Goal: Information Seeking & Learning: Compare options

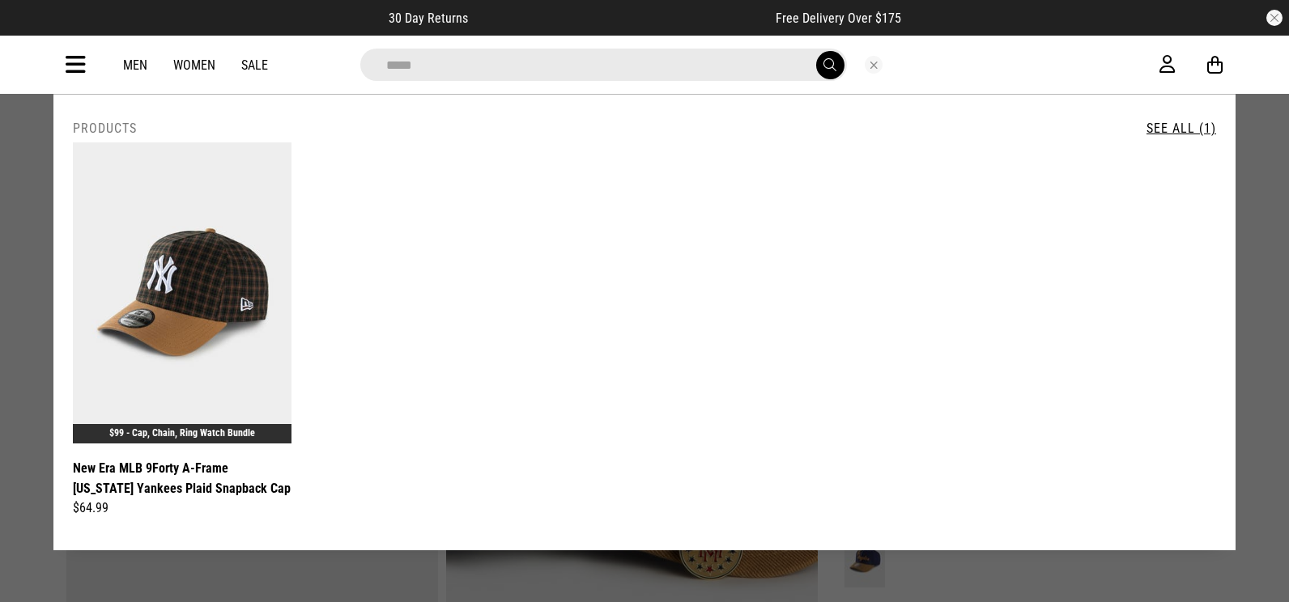
drag, startPoint x: 502, startPoint y: 88, endPoint x: 503, endPoint y: 79, distance: 9.8
click at [503, 83] on div "**********" at bounding box center [644, 65] width 1182 height 58
drag, startPoint x: 503, startPoint y: 74, endPoint x: -3, endPoint y: -27, distance: 516.7
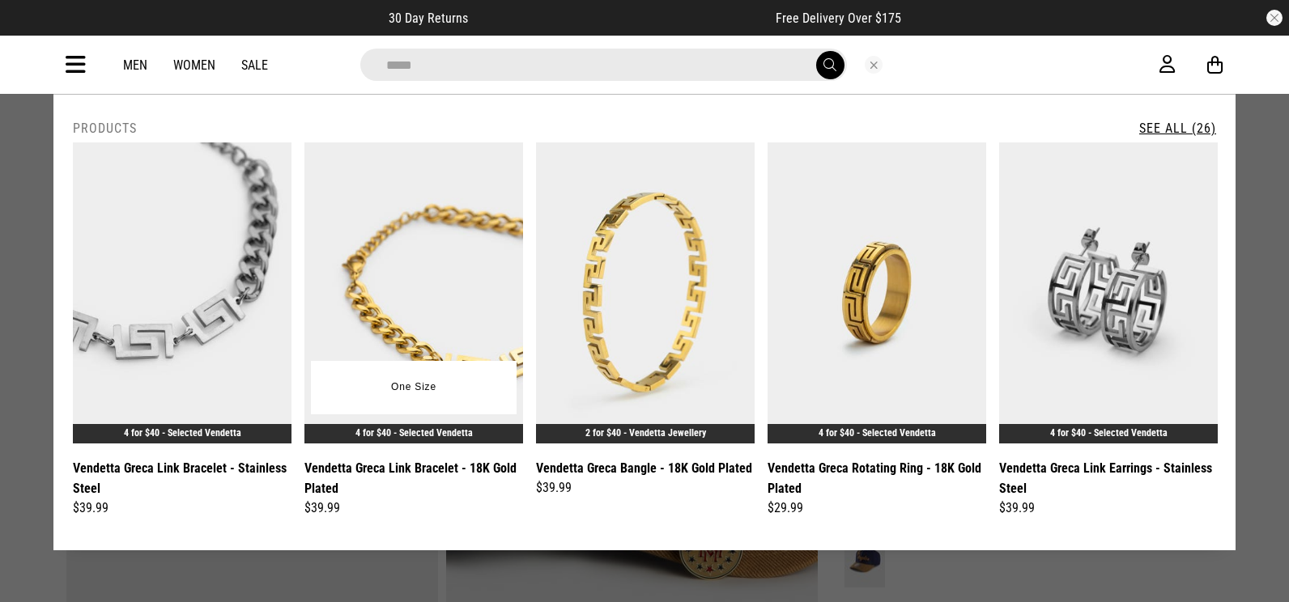
type input "*****"
click at [418, 466] on link "Vendetta Greca Link Bracelet - 18K Gold Plated" at bounding box center [413, 478] width 219 height 40
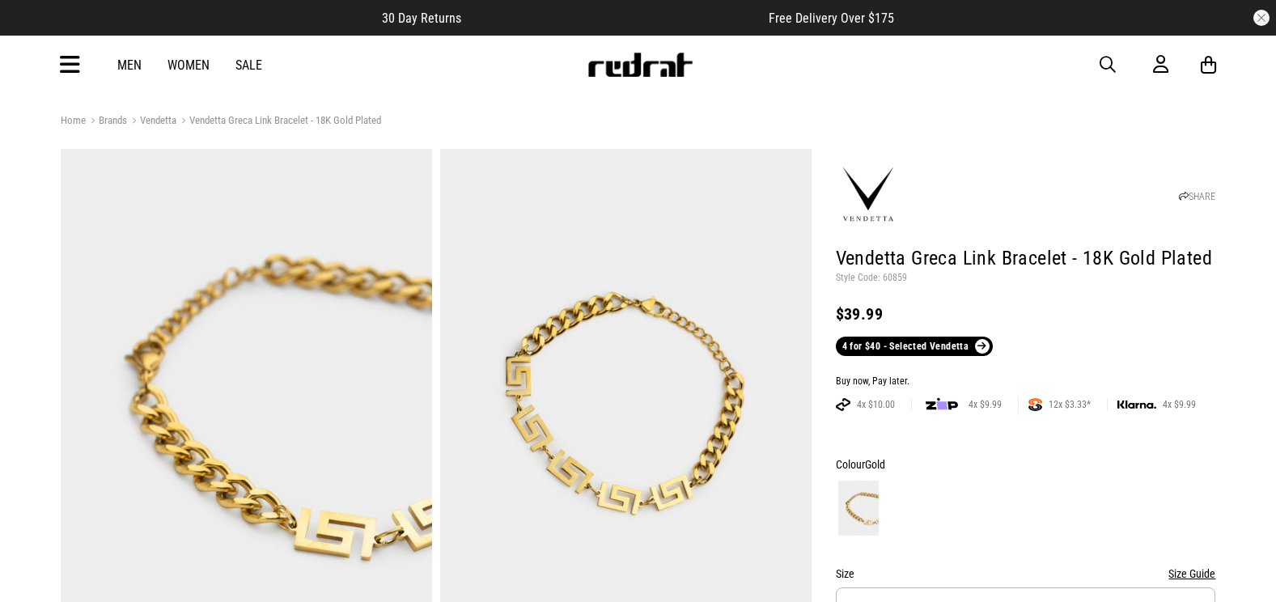
drag, startPoint x: 75, startPoint y: 62, endPoint x: 70, endPoint y: 76, distance: 15.4
click at [75, 62] on icon at bounding box center [70, 65] width 20 height 27
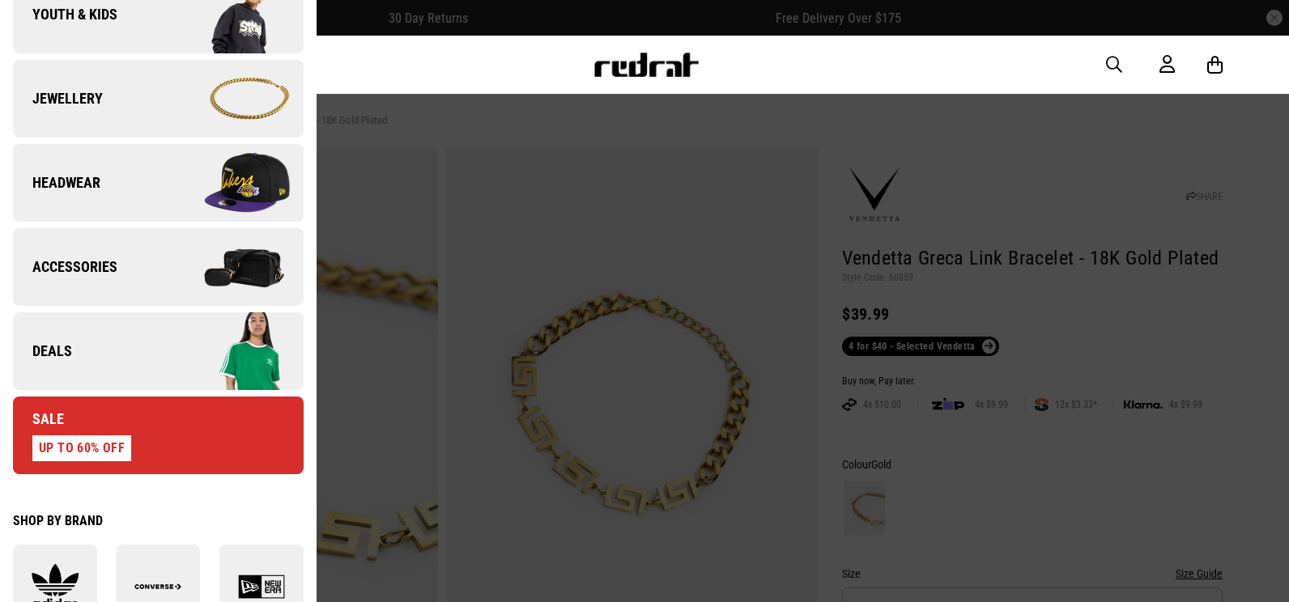
scroll to position [486, 0]
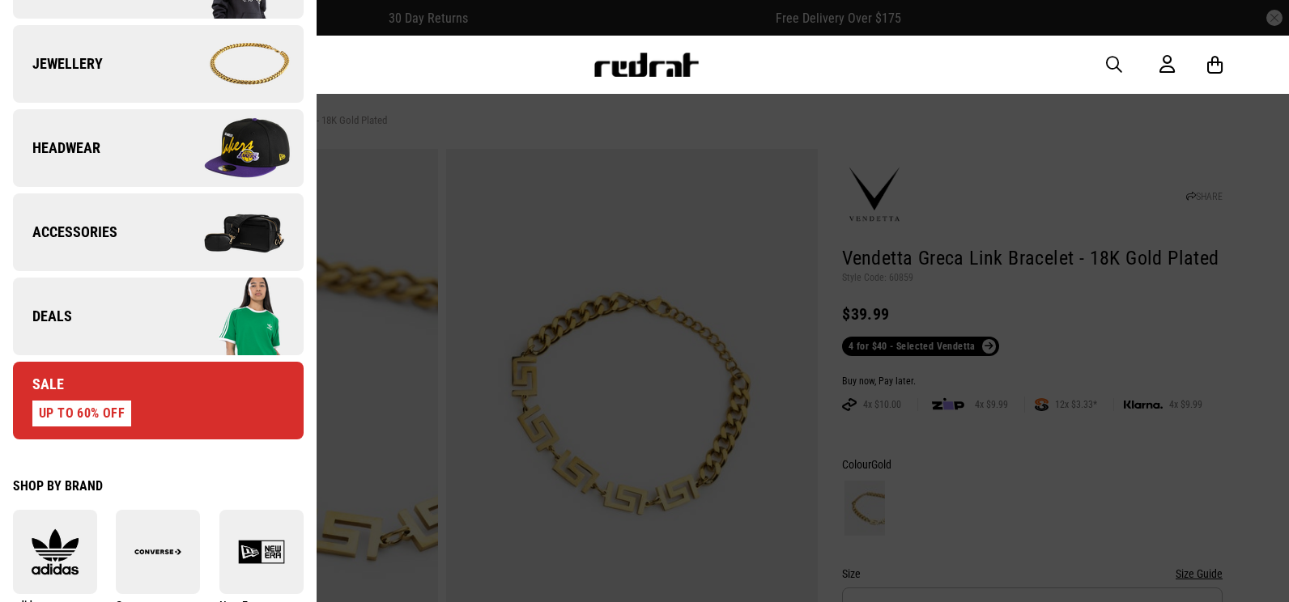
click at [140, 344] on link "Deals" at bounding box center [158, 317] width 291 height 78
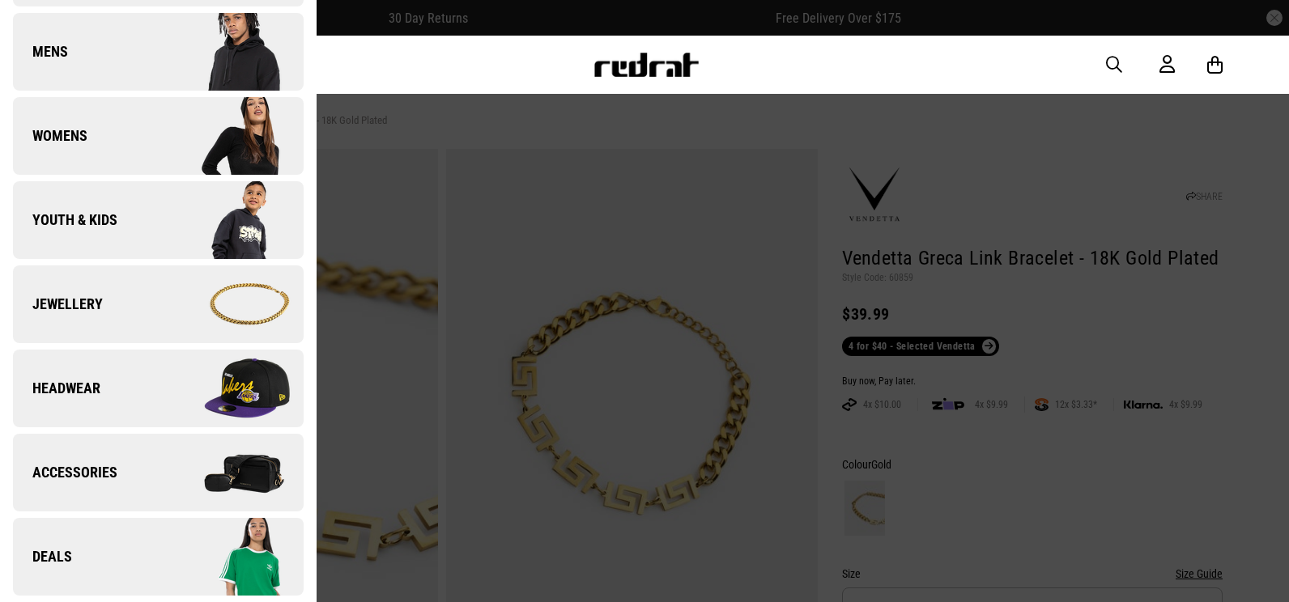
scroll to position [0, 0]
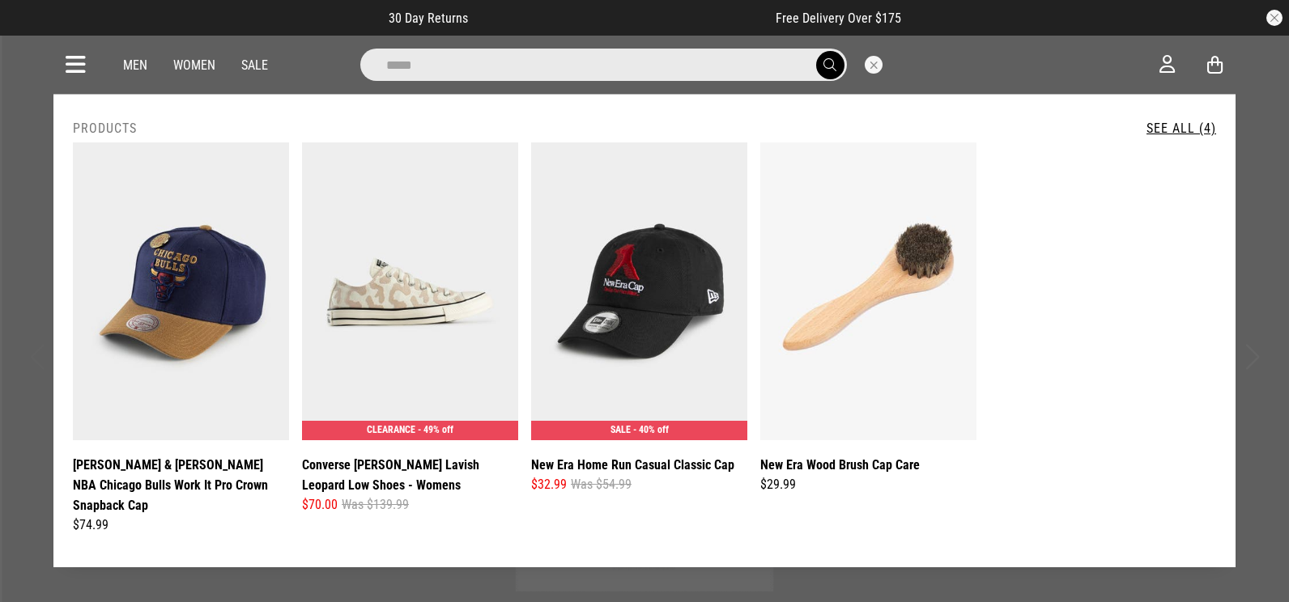
drag, startPoint x: 550, startPoint y: 65, endPoint x: 22, endPoint y: 32, distance: 528.7
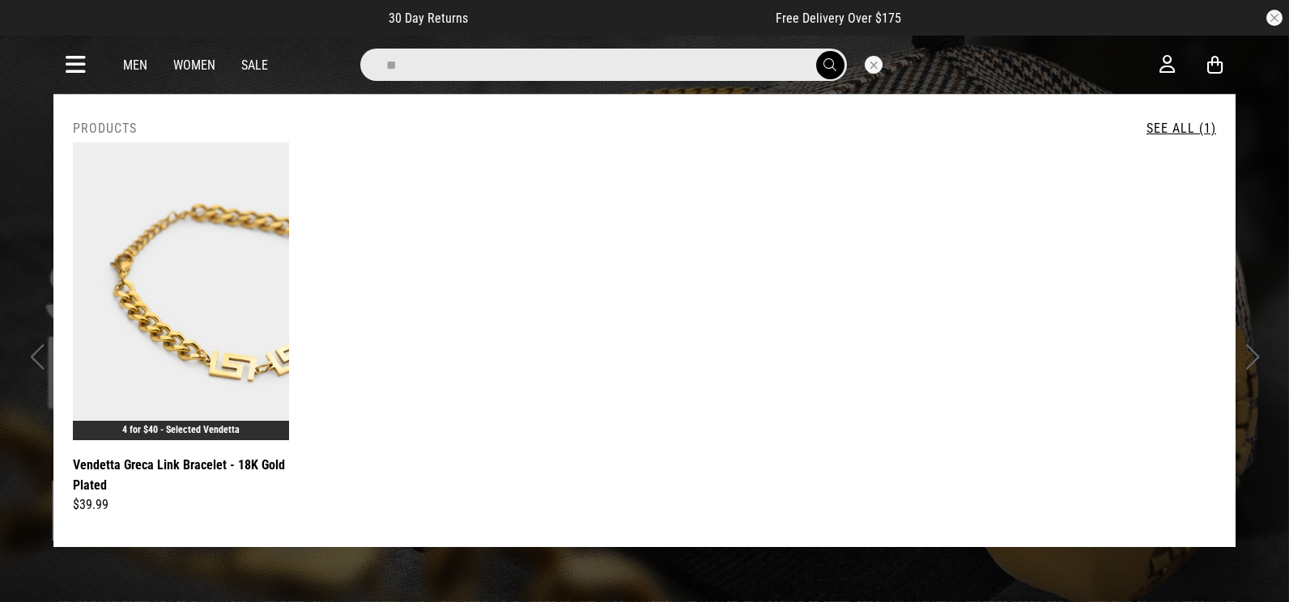
type input "*"
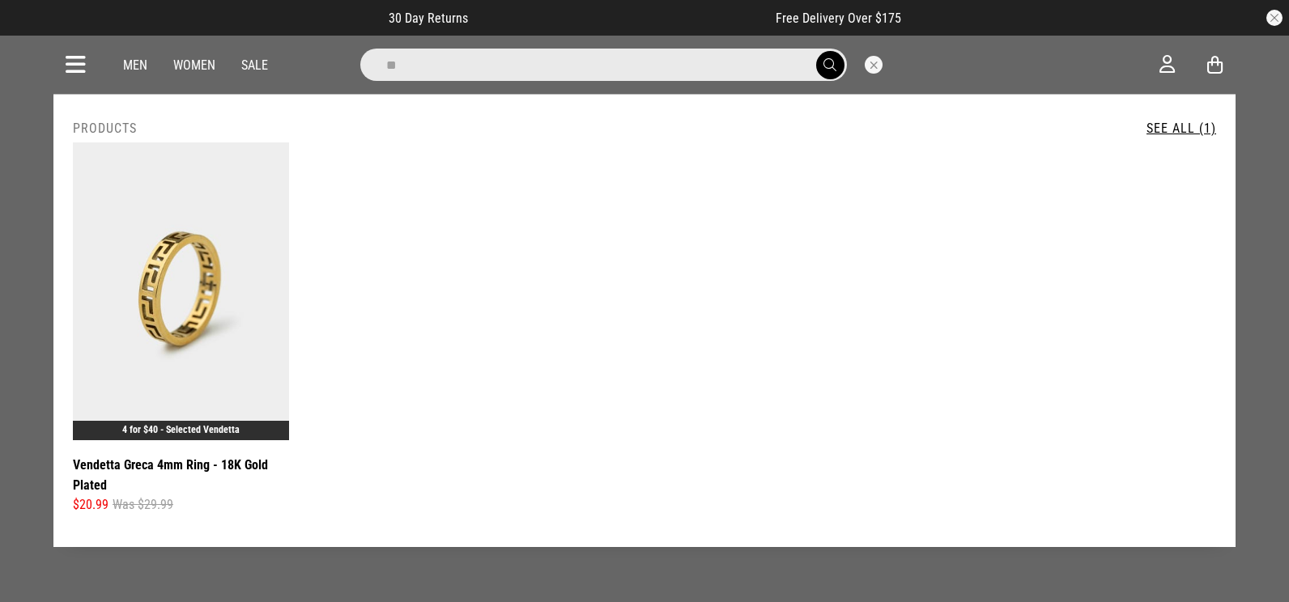
type input "*"
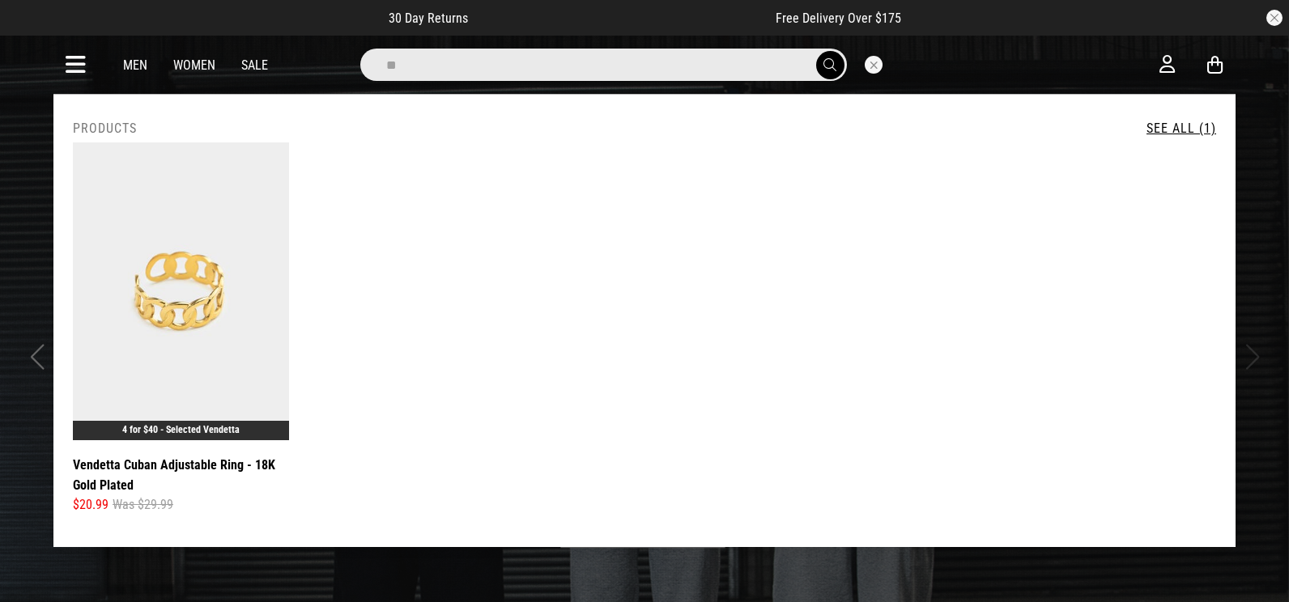
type input "*"
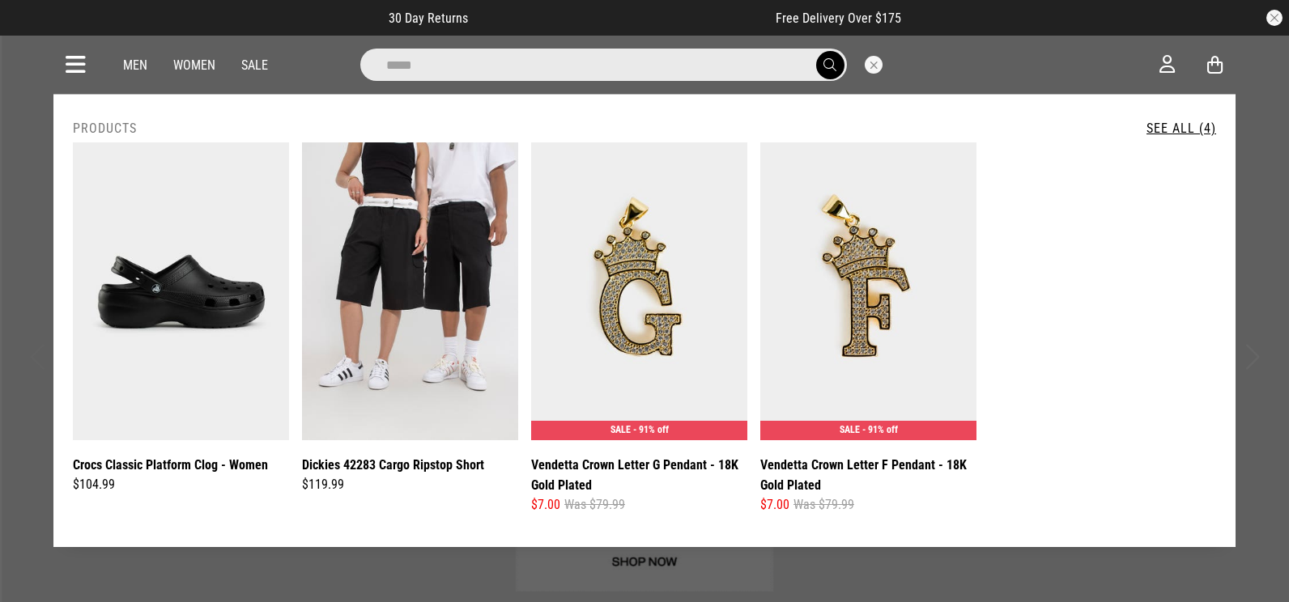
type input "*****"
click at [96, 67] on div "**********" at bounding box center [644, 65] width 1182 height 58
click at [76, 66] on icon at bounding box center [76, 65] width 20 height 27
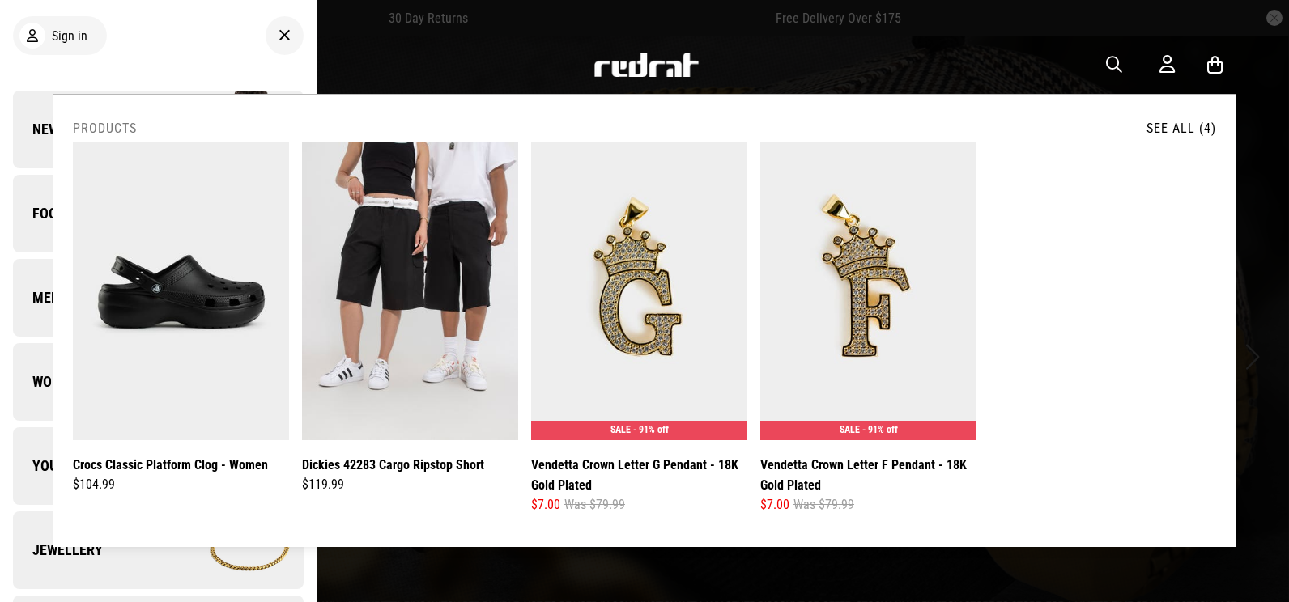
click at [1157, 127] on link "See All (4)" at bounding box center [1181, 128] width 70 height 15
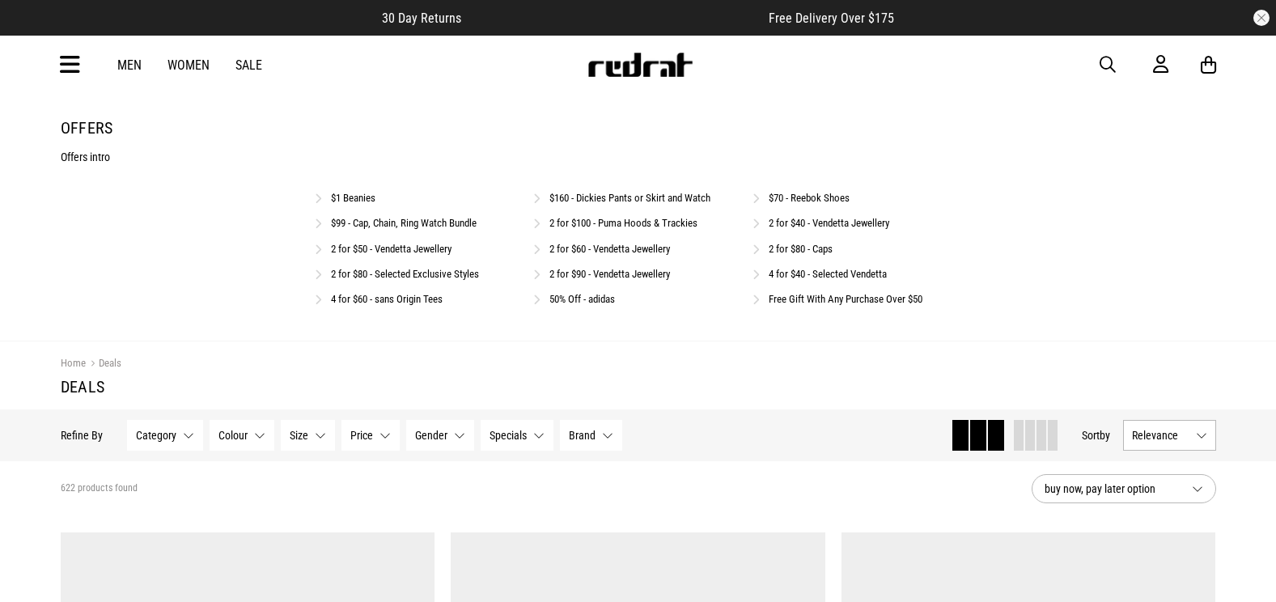
click at [397, 247] on link "2 for $50 - Vendetta Jewellery" at bounding box center [391, 249] width 121 height 12
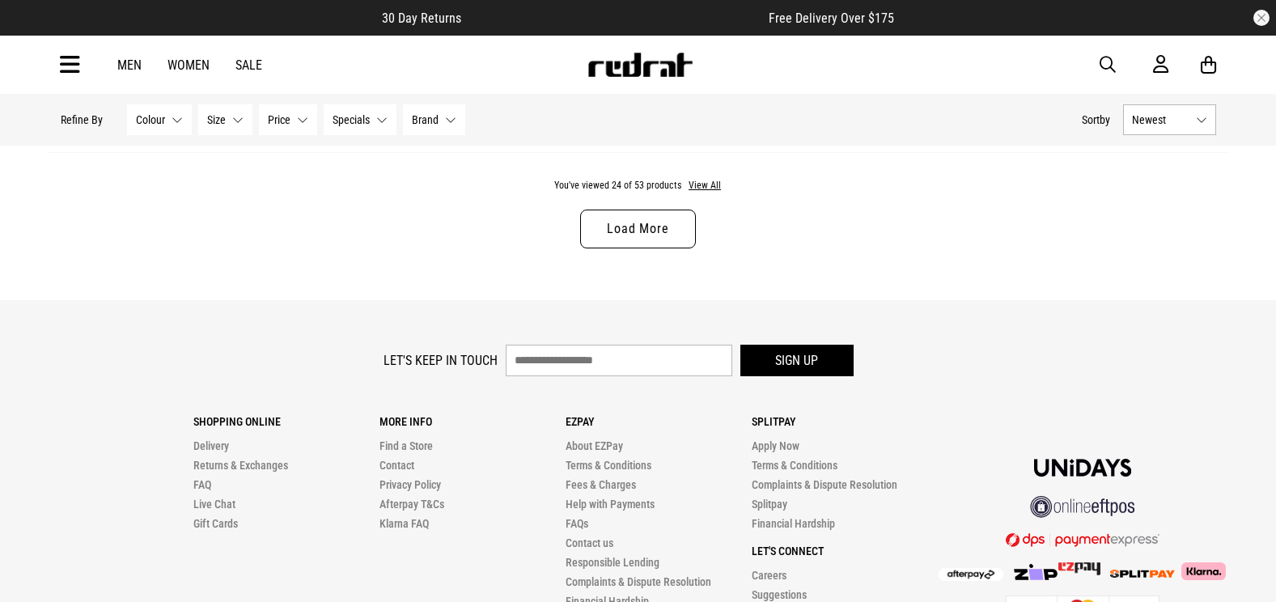
scroll to position [5164, 0]
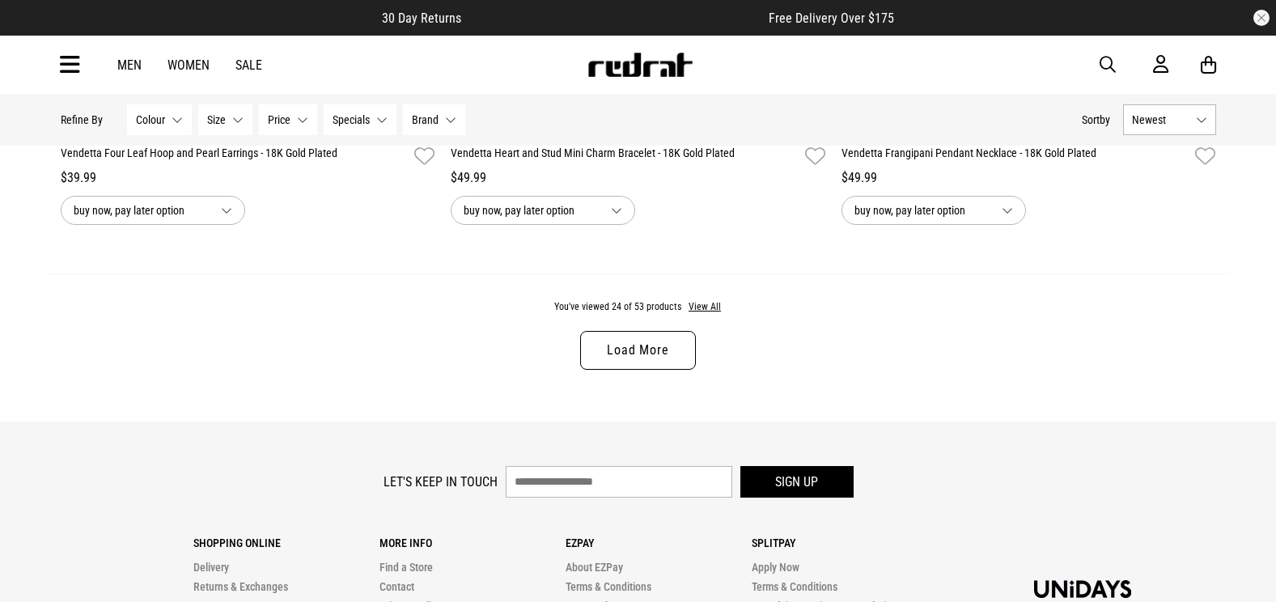
click at [674, 359] on link "Load More" at bounding box center [637, 350] width 115 height 39
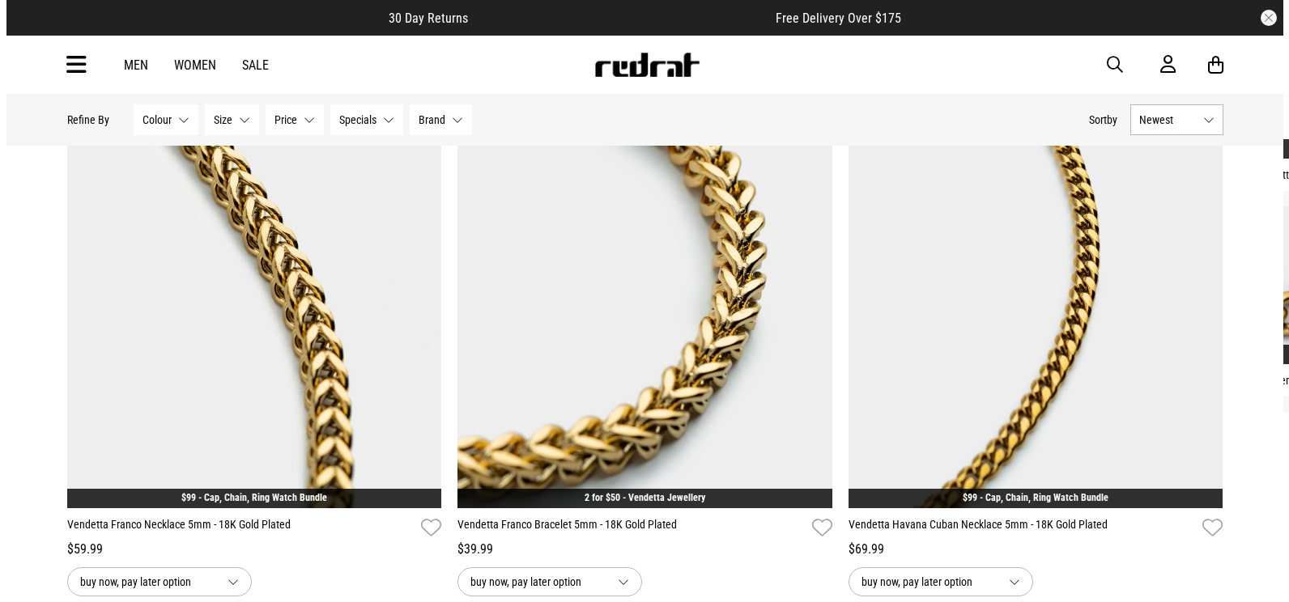
scroll to position [10016, 0]
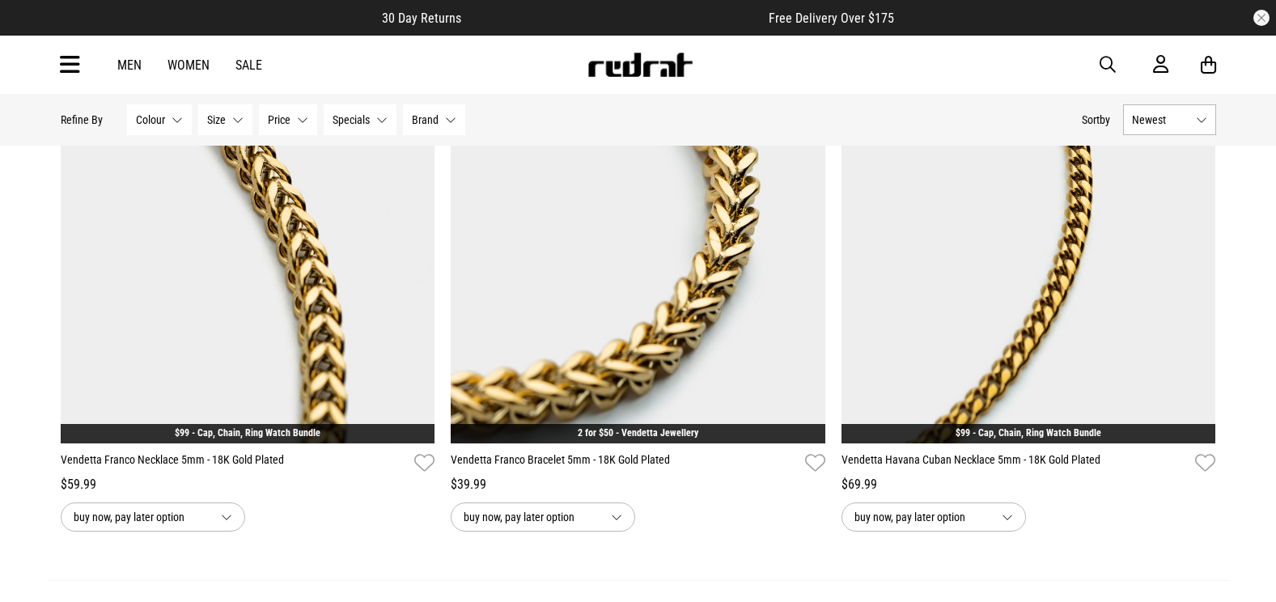
click at [57, 66] on div "Men Women Sale Sign in New Back Footwear Back Mens Back Womens Back Youth & Kid…" at bounding box center [639, 65] width 1182 height 58
click at [62, 65] on icon at bounding box center [70, 65] width 20 height 27
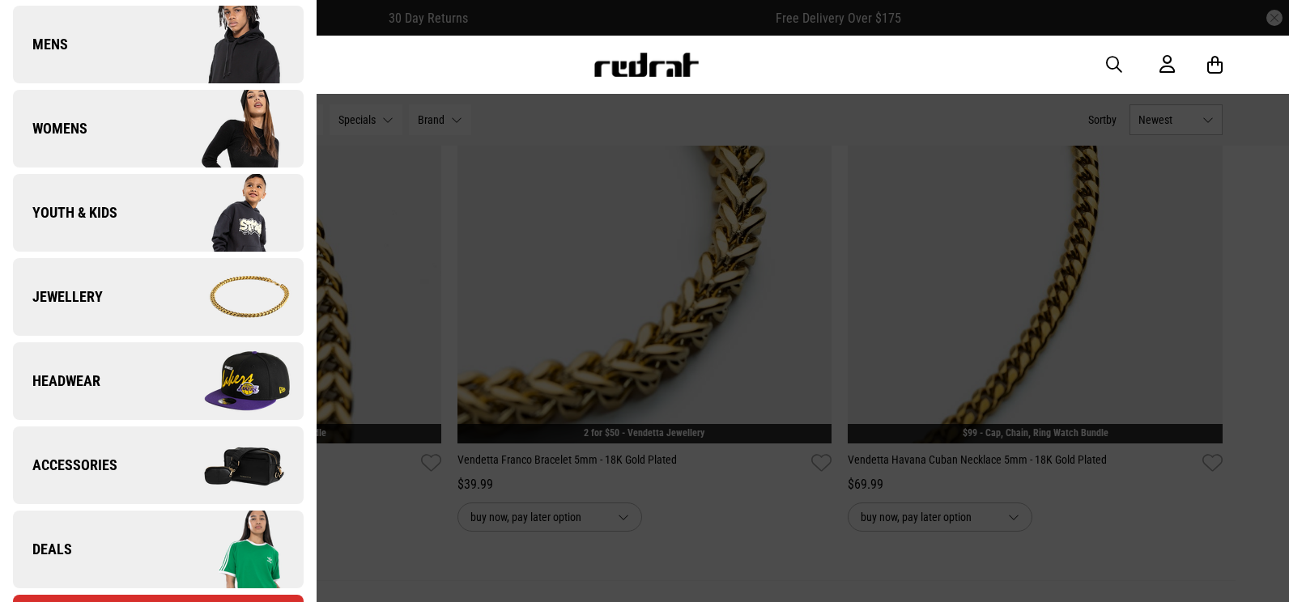
scroll to position [359, 0]
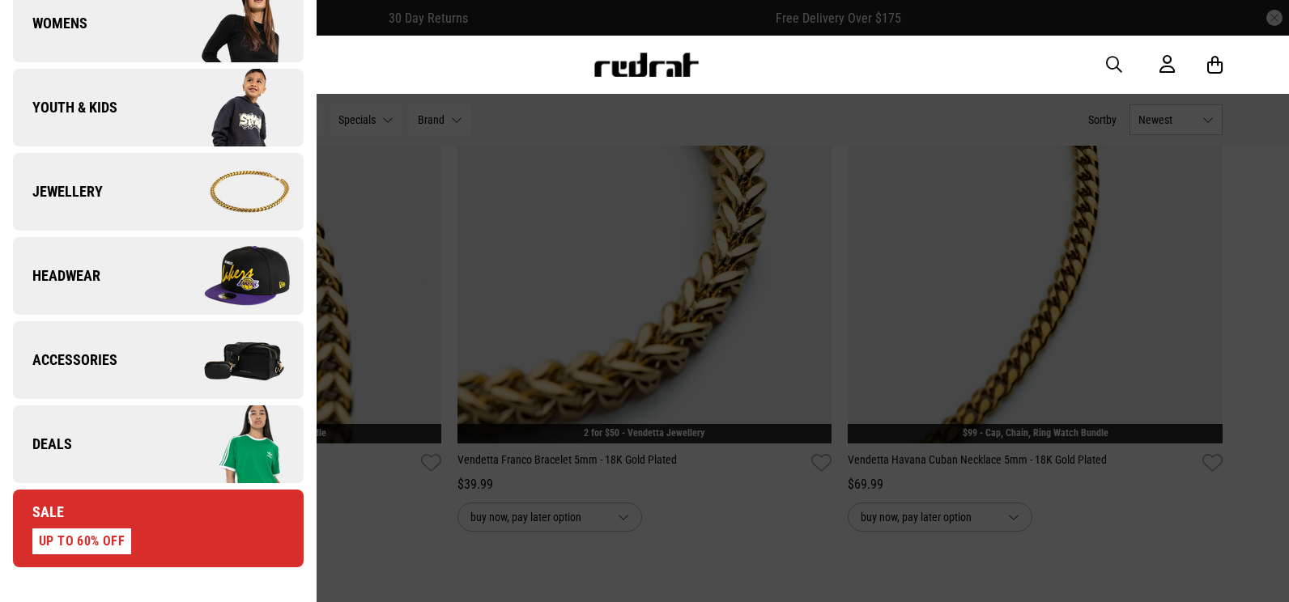
click at [164, 216] on img at bounding box center [230, 191] width 145 height 81
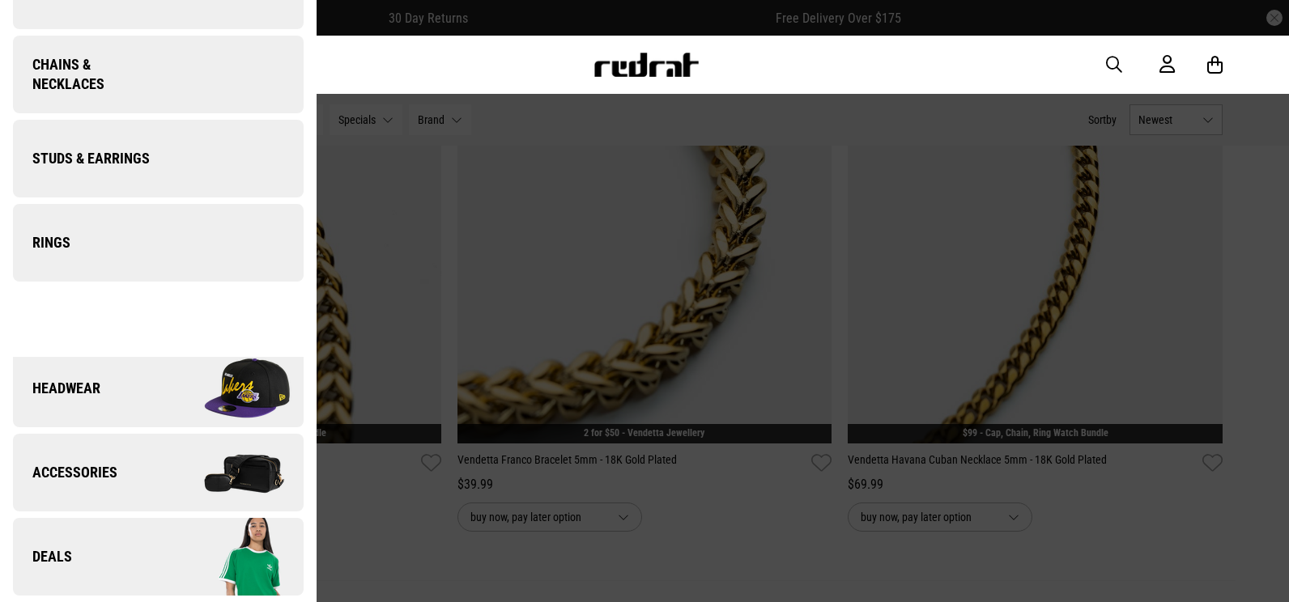
scroll to position [0, 0]
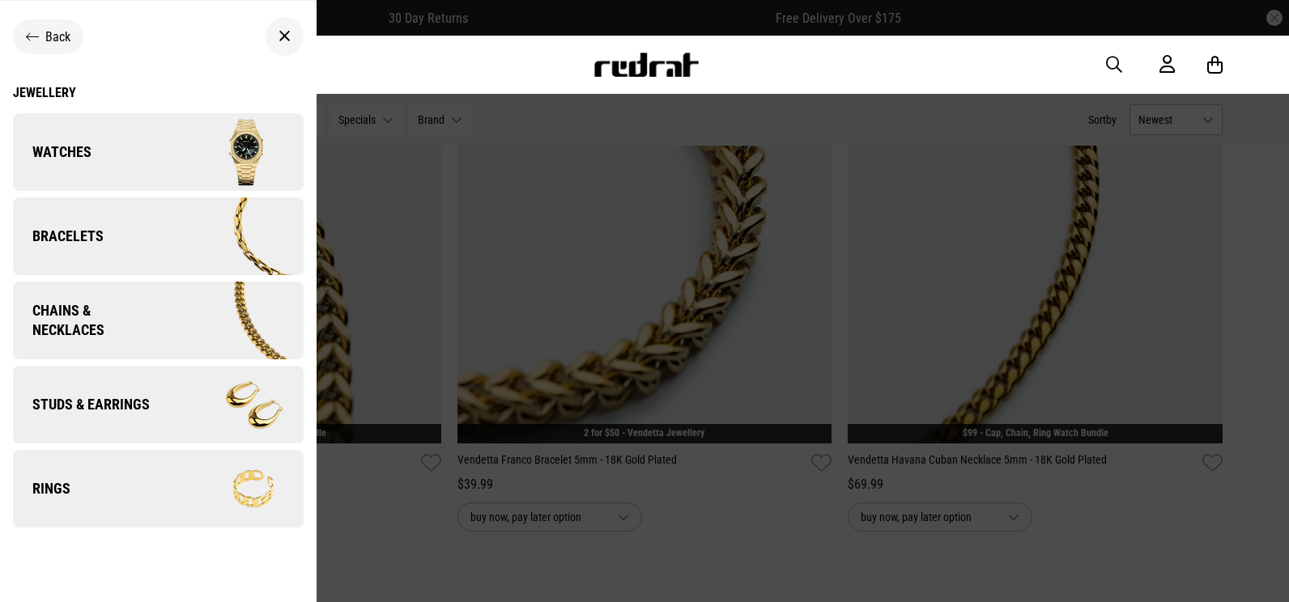
click at [133, 134] on link "Watches" at bounding box center [158, 152] width 291 height 78
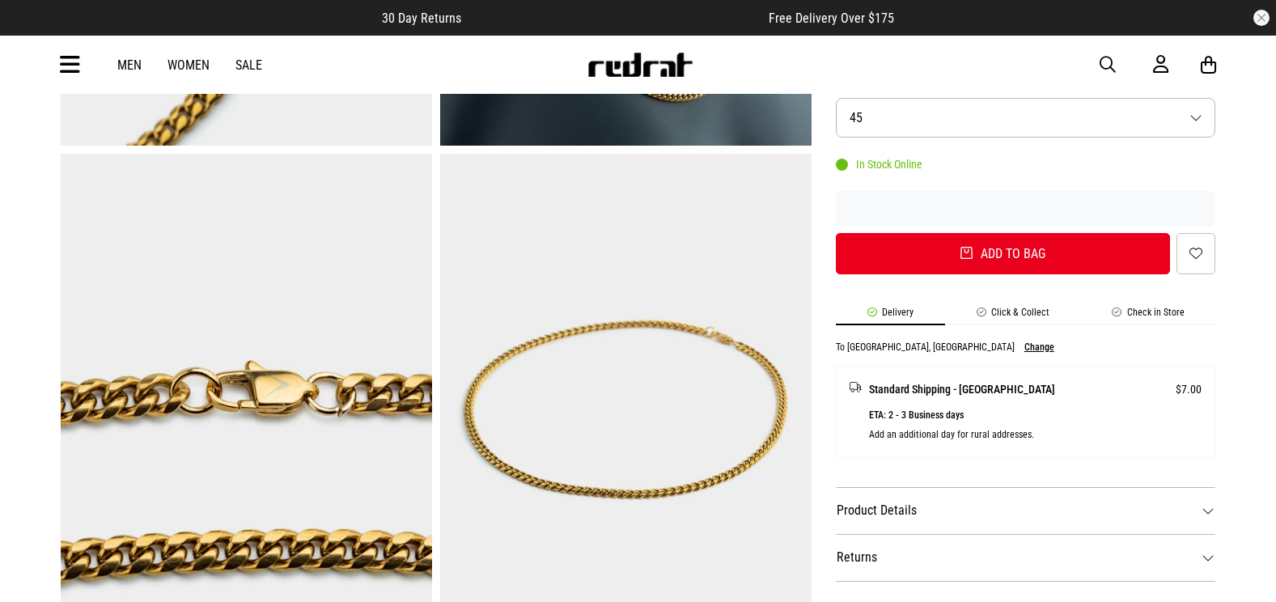
scroll to position [567, 0]
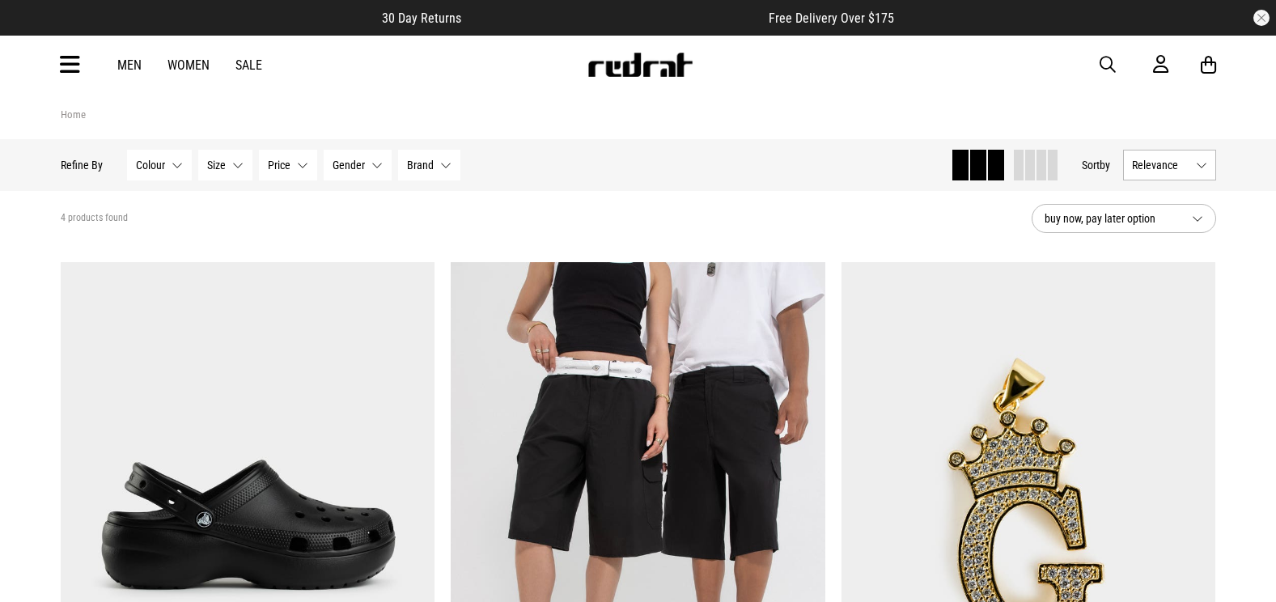
drag, startPoint x: 0, startPoint y: 0, endPoint x: 62, endPoint y: 74, distance: 96.5
click at [64, 74] on icon at bounding box center [70, 65] width 20 height 27
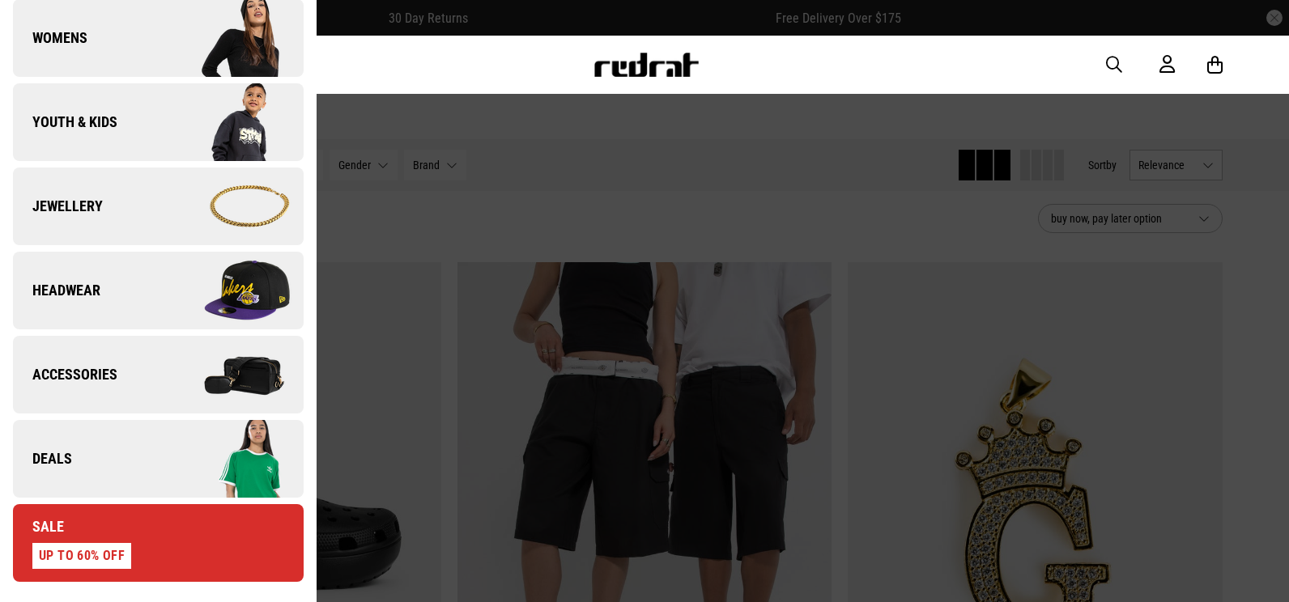
scroll to position [359, 0]
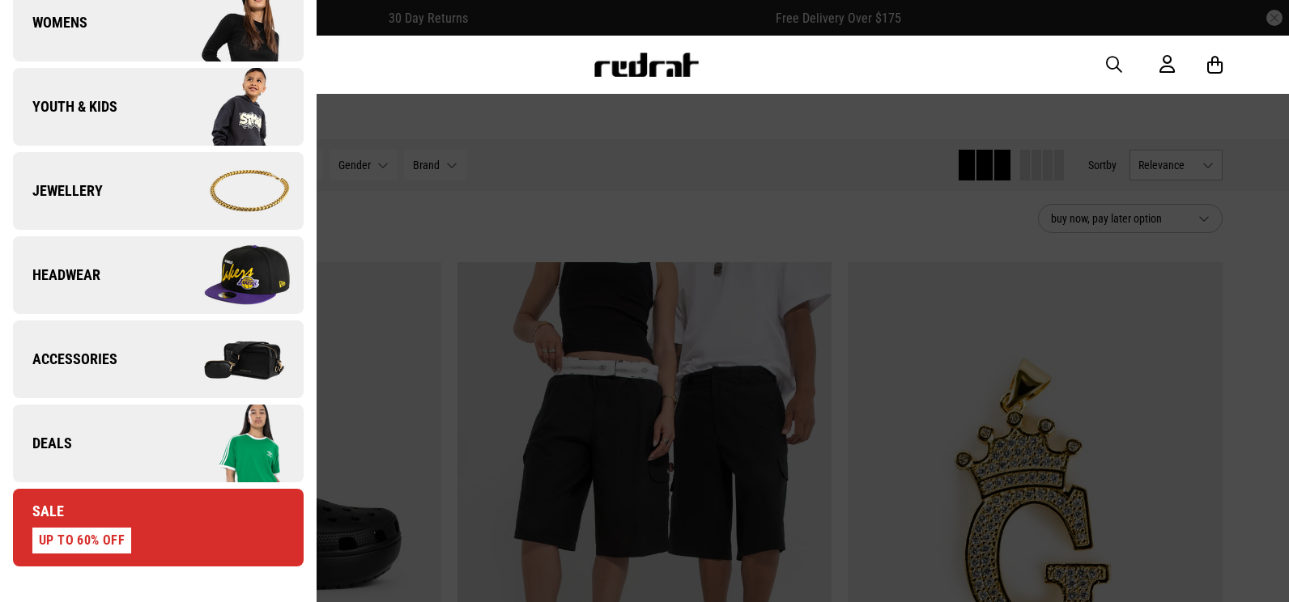
click at [169, 448] on img at bounding box center [230, 443] width 145 height 81
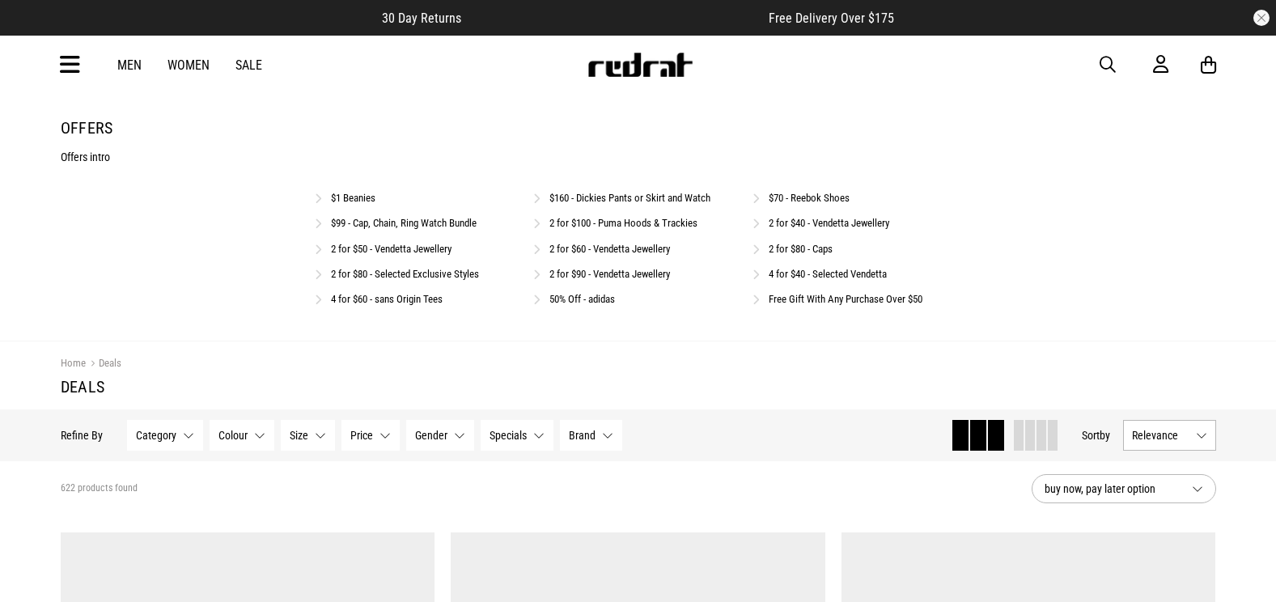
click at [406, 218] on link "$99 - Cap, Chain, Ring Watch Bundle" at bounding box center [404, 223] width 146 height 12
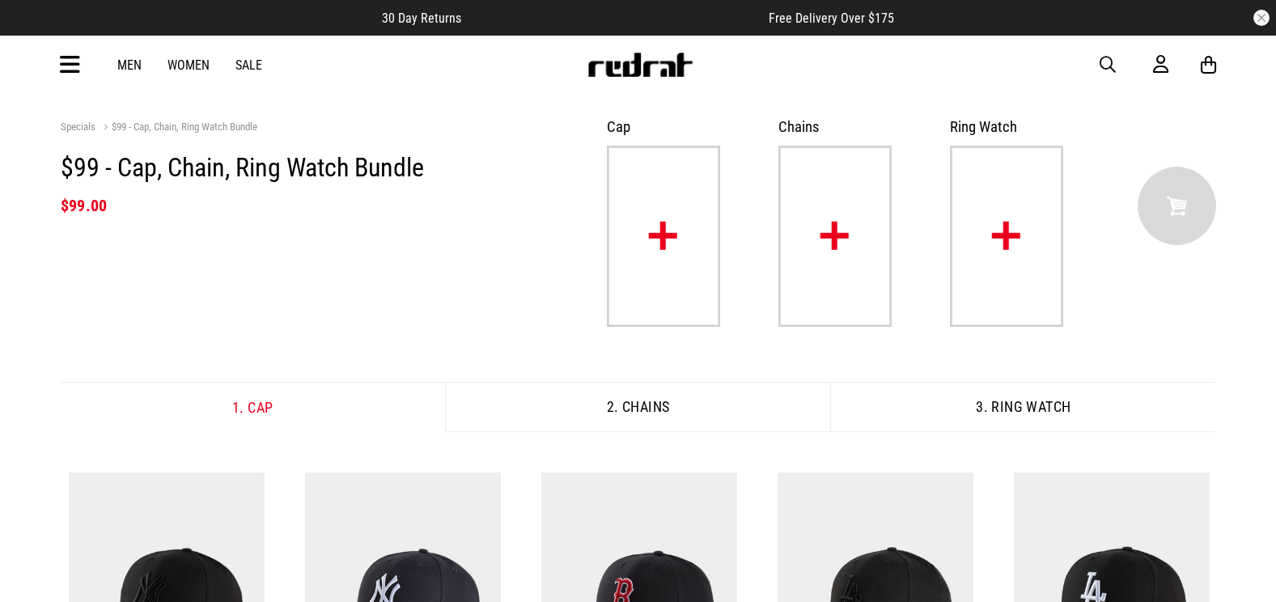
click at [465, 550] on img at bounding box center [403, 608] width 196 height 270
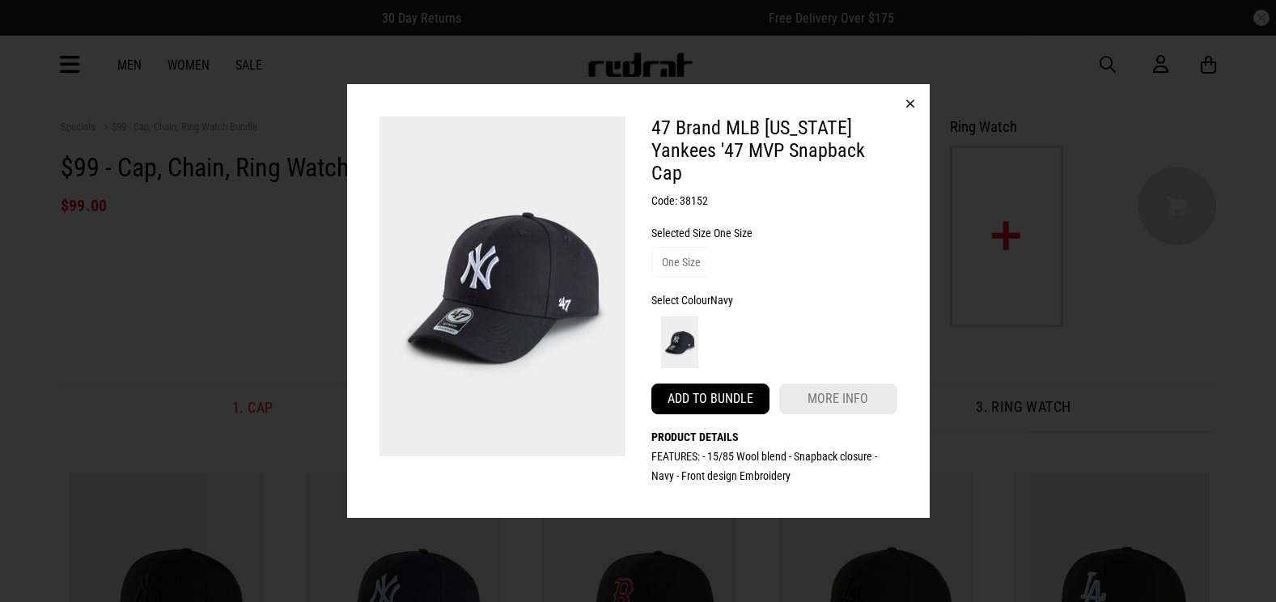
click at [707, 388] on button "Add to bundle" at bounding box center [711, 399] width 118 height 31
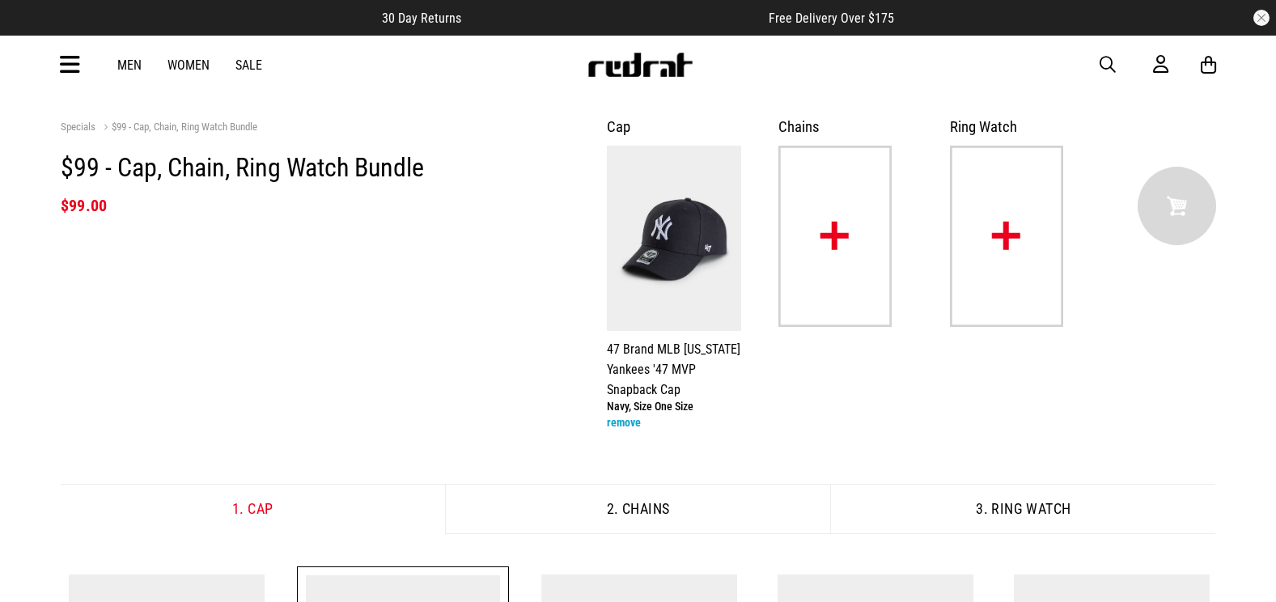
scroll to position [163, 0]
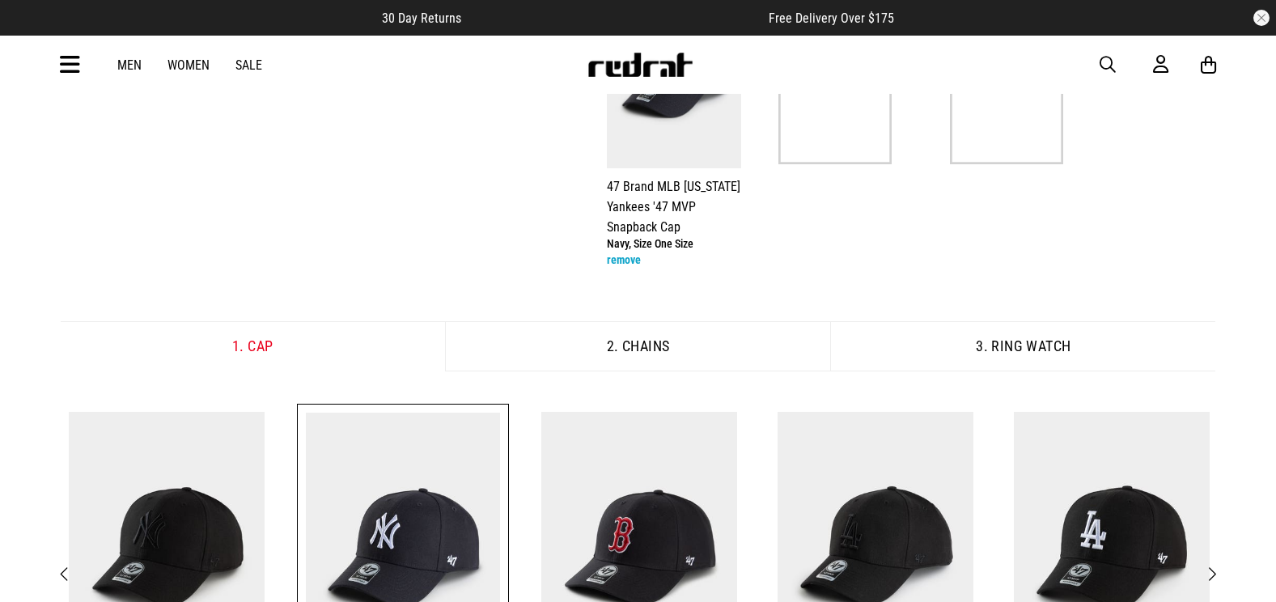
click at [660, 345] on button "2. Chains" at bounding box center [637, 346] width 385 height 50
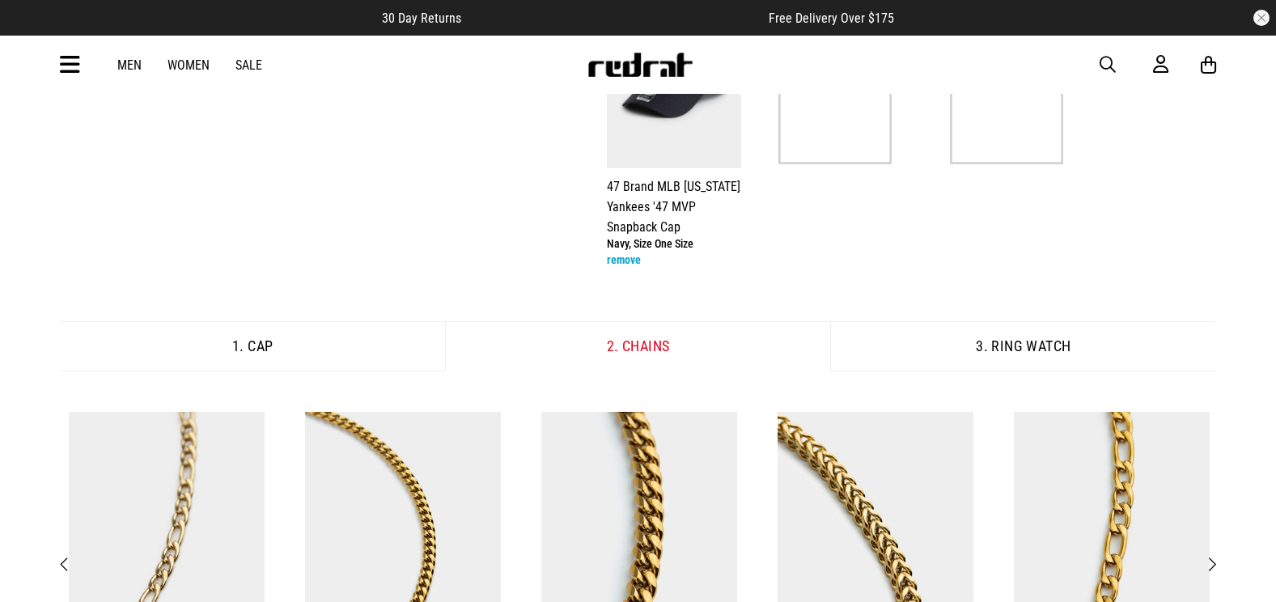
drag, startPoint x: 1274, startPoint y: 185, endPoint x: 1275, endPoint y: 196, distance: 11.4
click at [1275, 196] on div "**********" at bounding box center [638, 359] width 1276 height 858
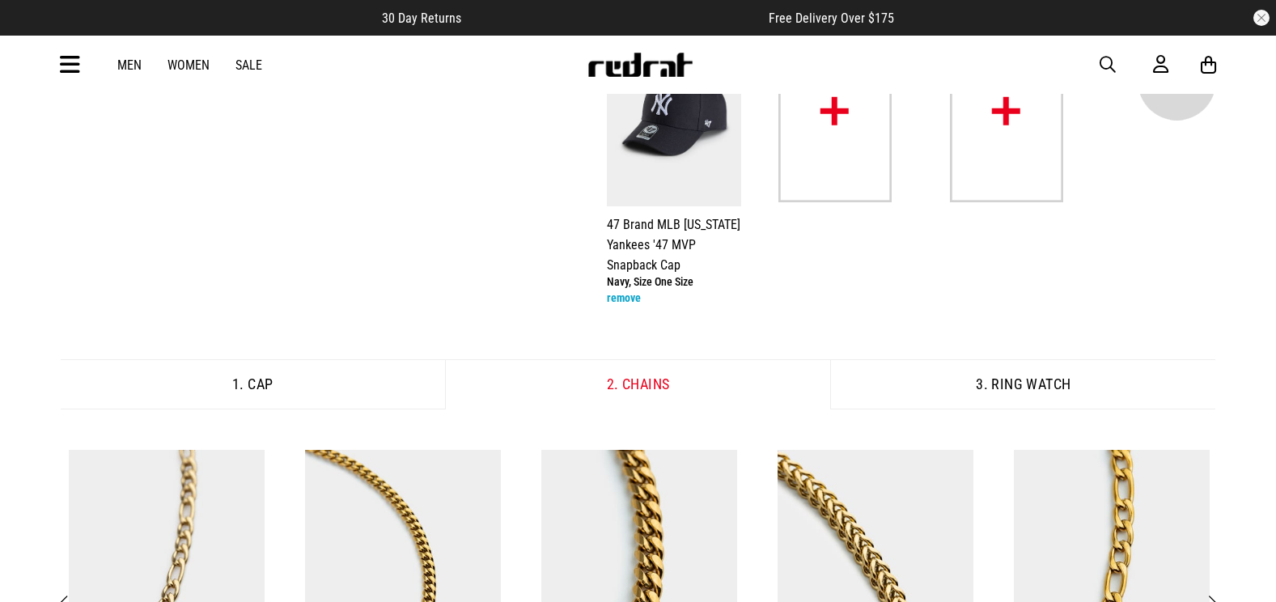
scroll to position [122, 0]
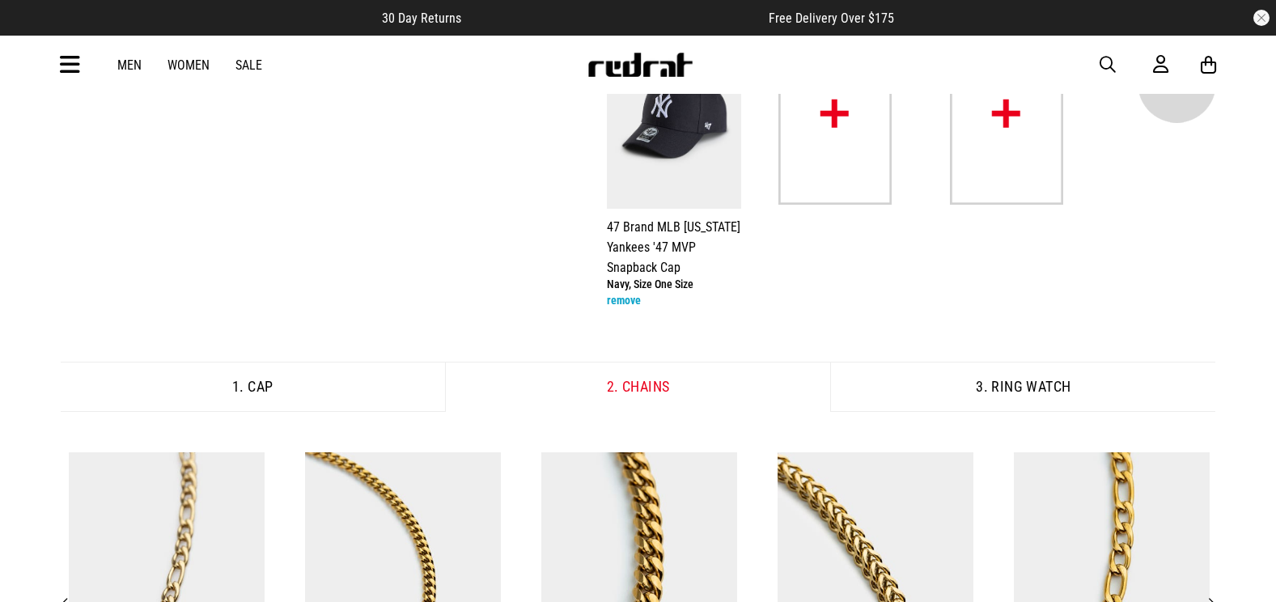
click at [298, 384] on button "1. Cap" at bounding box center [253, 387] width 385 height 50
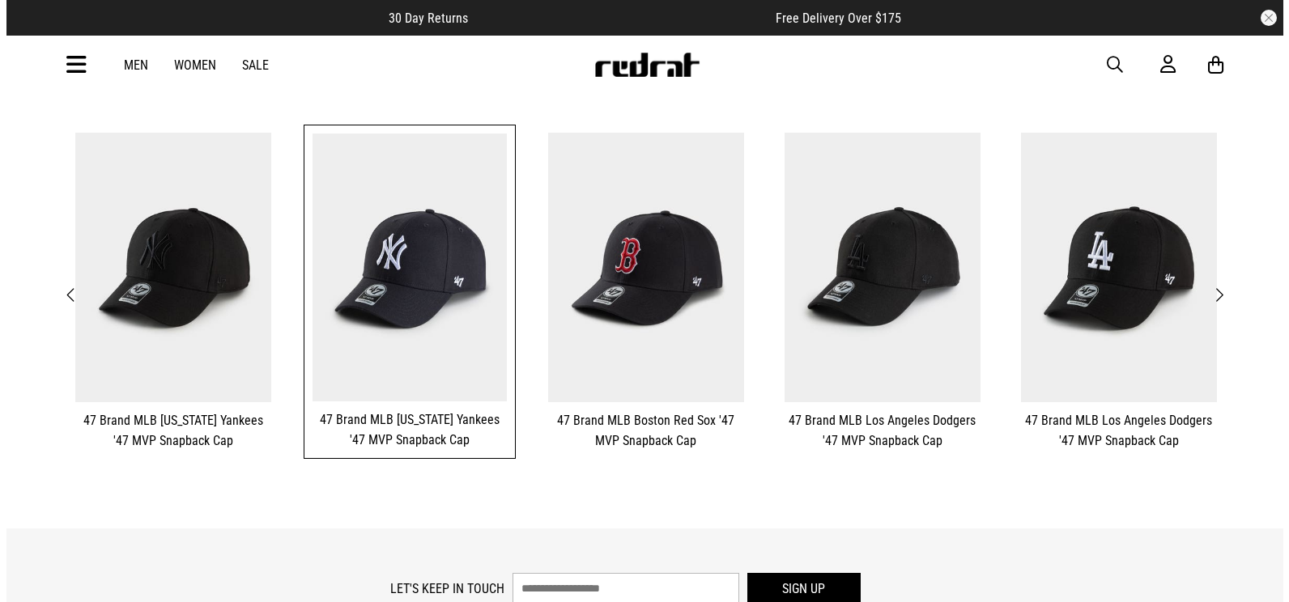
scroll to position [444, 0]
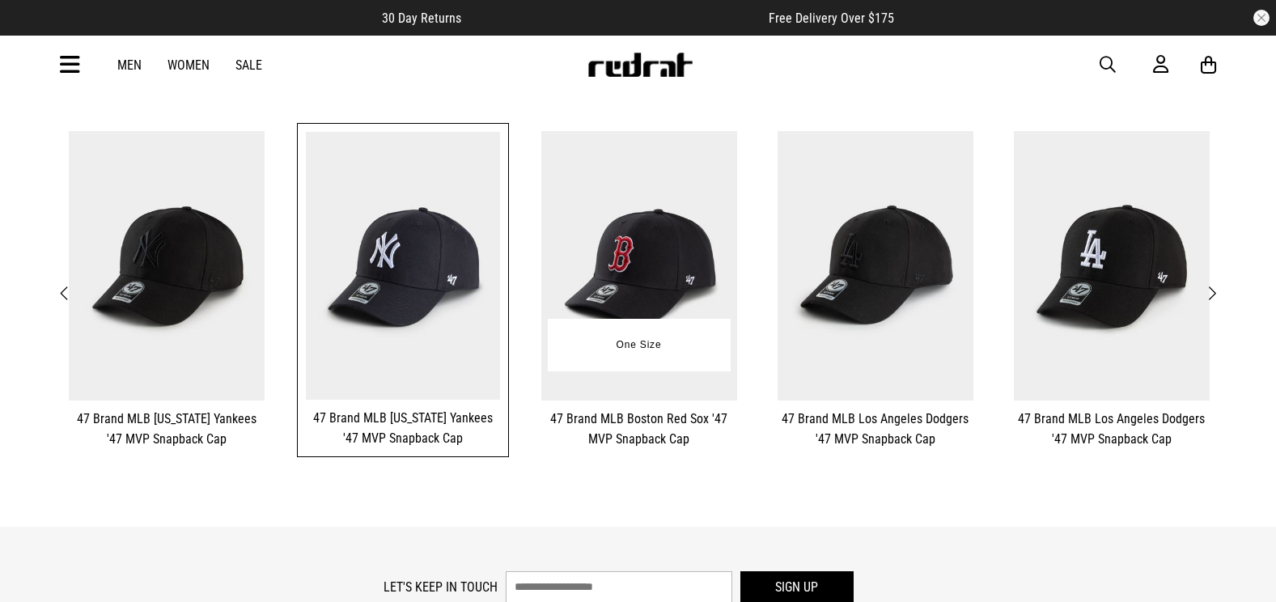
click at [688, 231] on img at bounding box center [639, 266] width 196 height 270
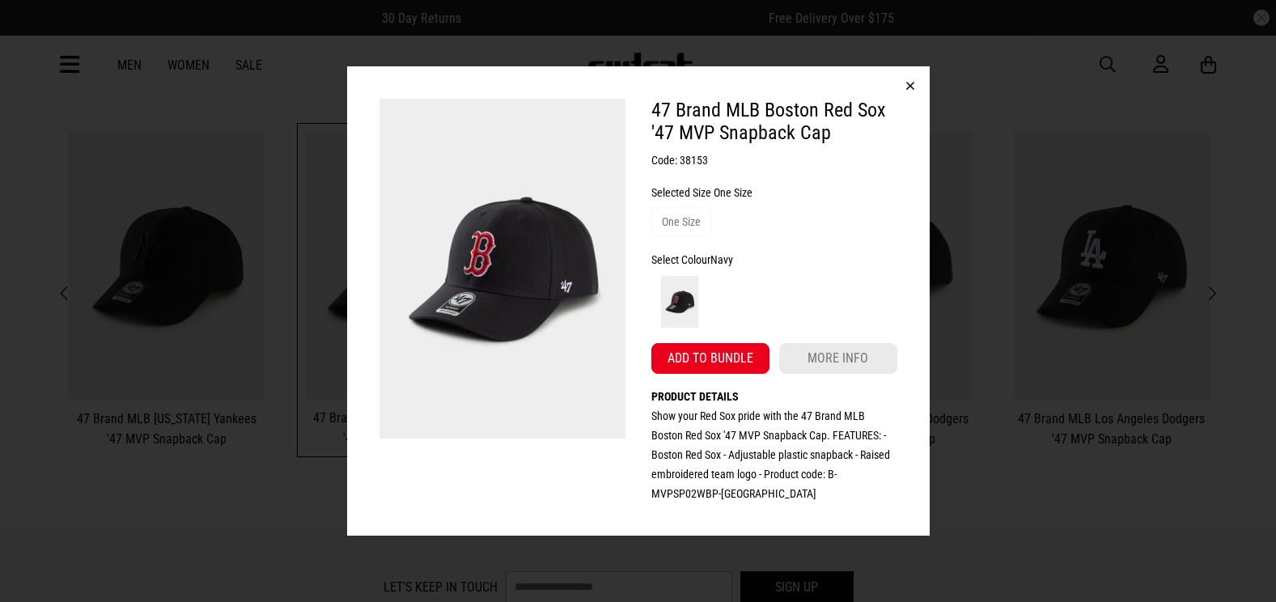
click at [911, 84] on button "button" at bounding box center [910, 85] width 39 height 39
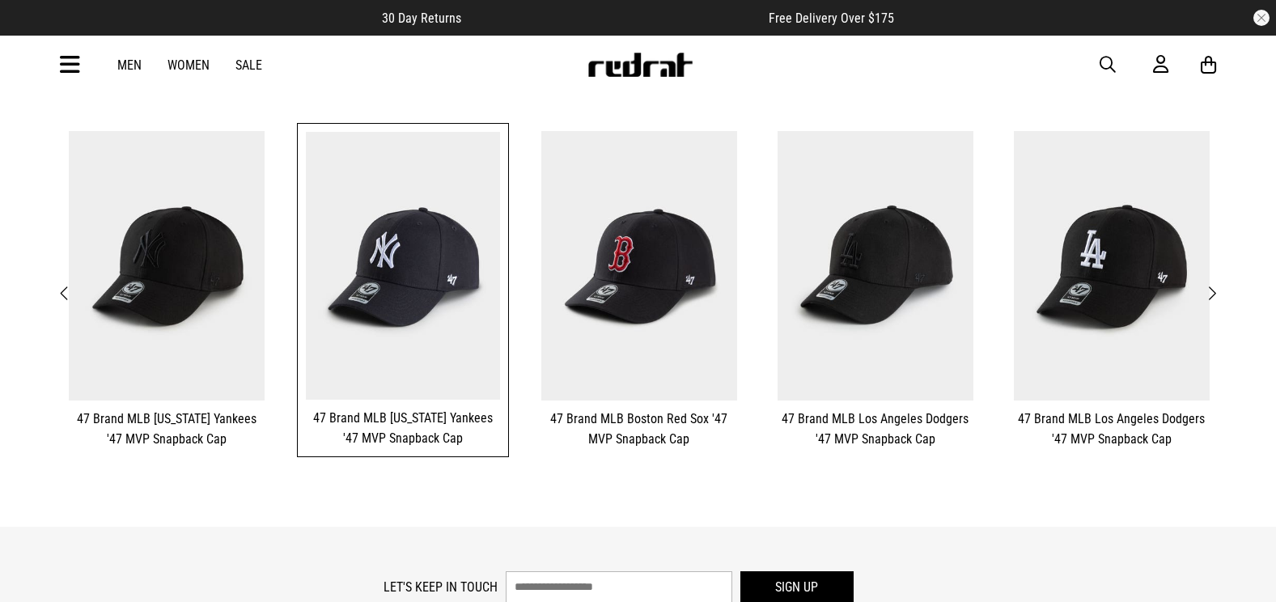
click at [1212, 287] on span "Next" at bounding box center [1212, 293] width 11 height 19
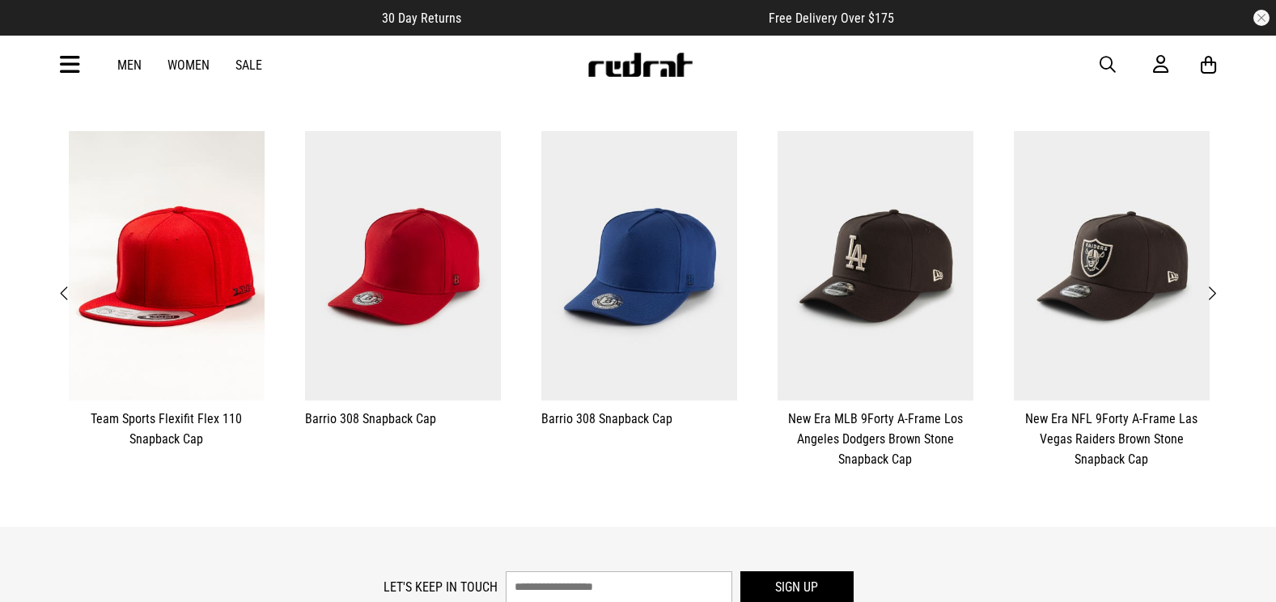
click at [1214, 295] on span "Next" at bounding box center [1212, 293] width 11 height 19
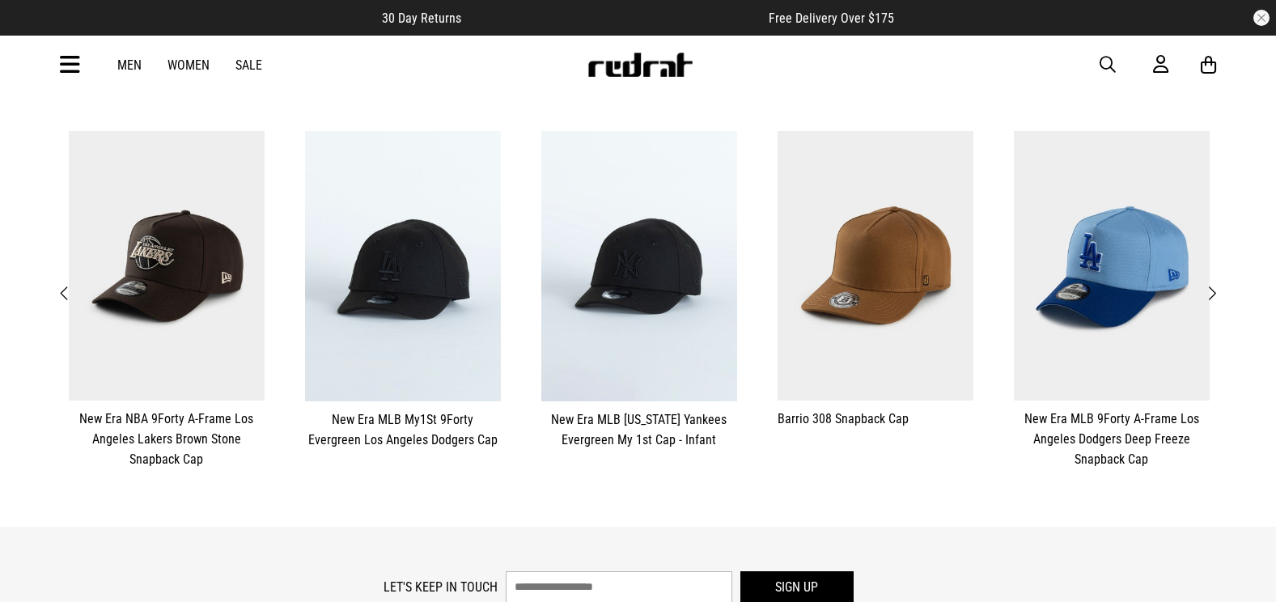
click at [1214, 295] on span "Next" at bounding box center [1212, 293] width 11 height 19
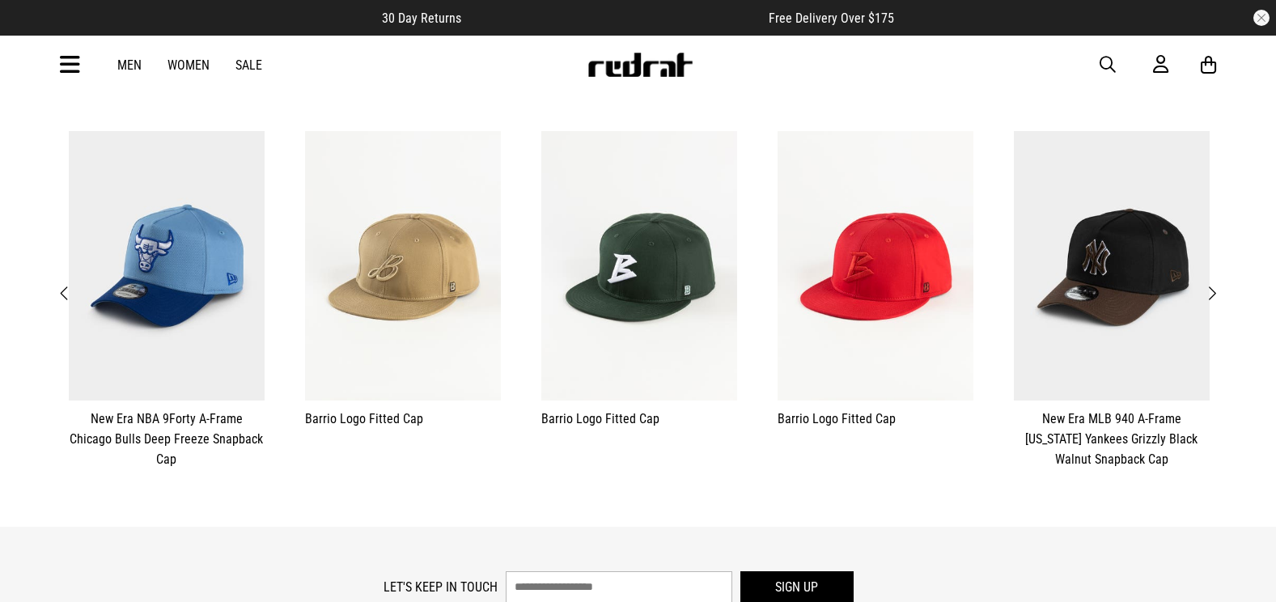
click at [1219, 299] on button "Next" at bounding box center [1212, 293] width 20 height 21
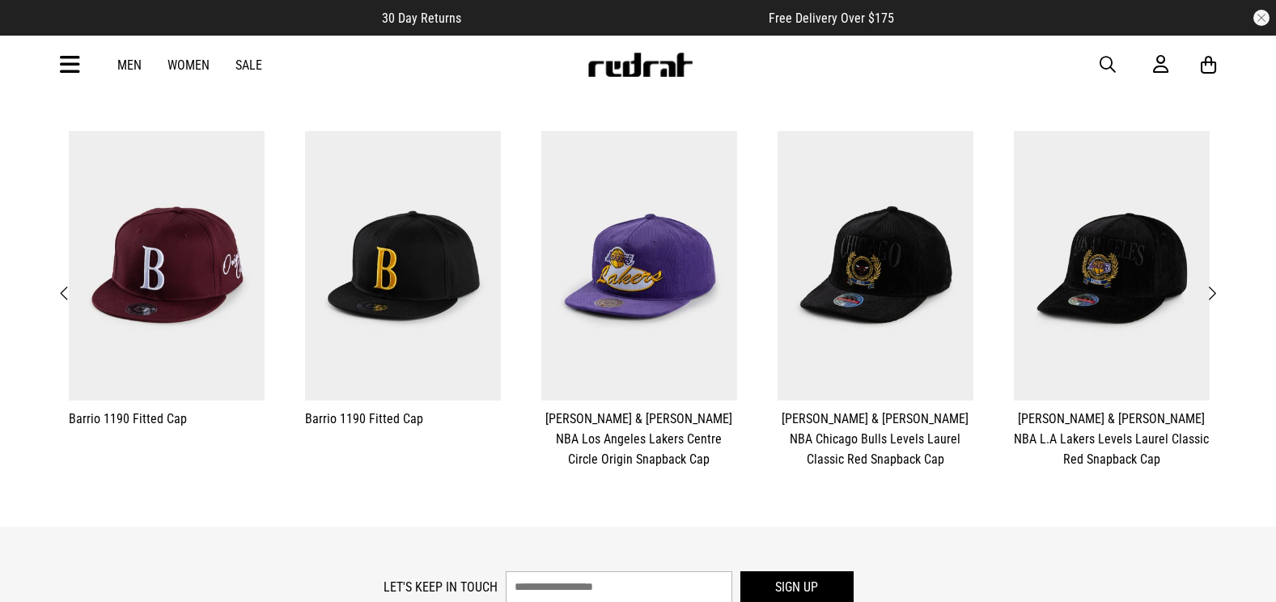
click at [1219, 299] on button "Next" at bounding box center [1212, 293] width 20 height 21
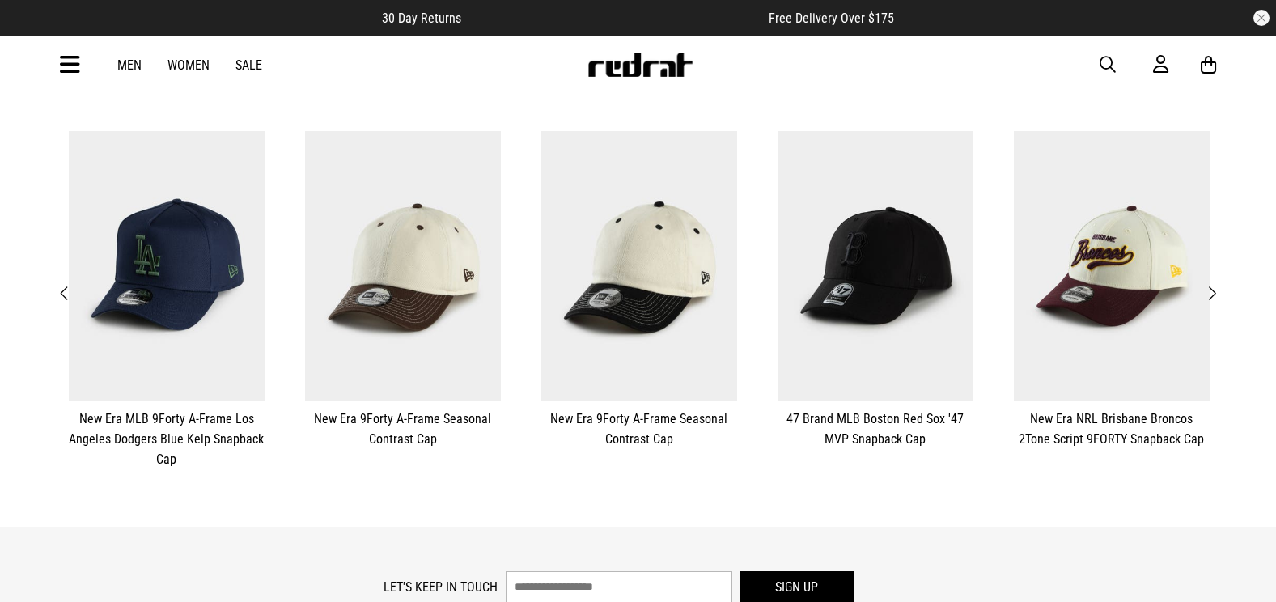
click at [1219, 299] on button "Next" at bounding box center [1212, 293] width 20 height 21
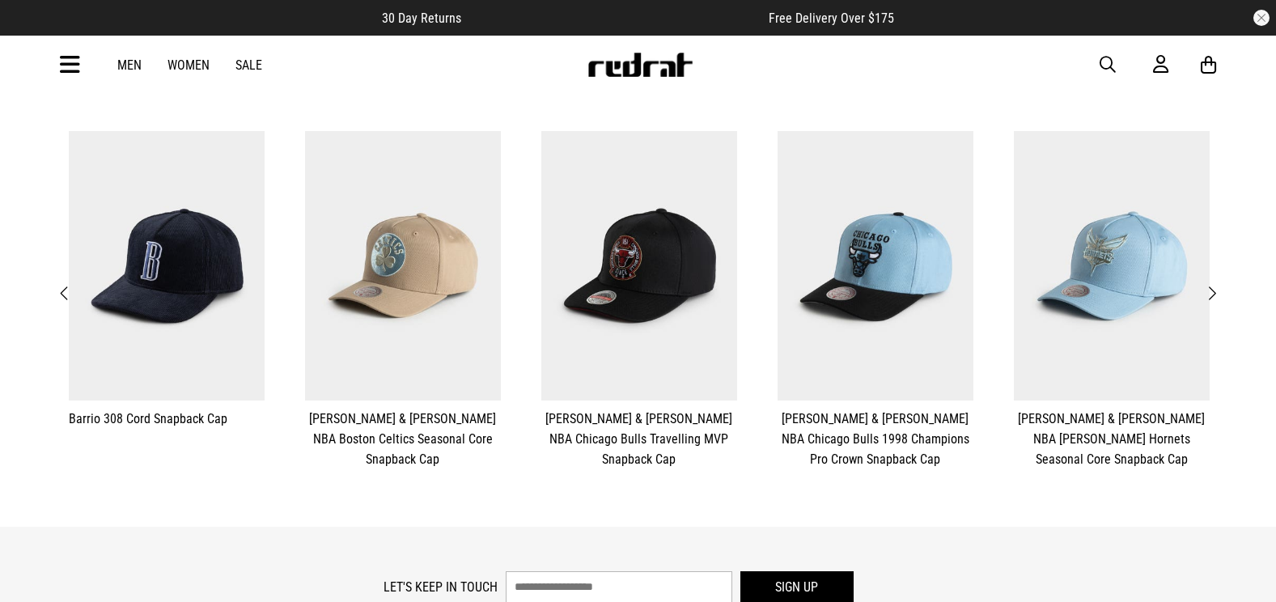
click at [1219, 299] on button "Next" at bounding box center [1212, 293] width 20 height 21
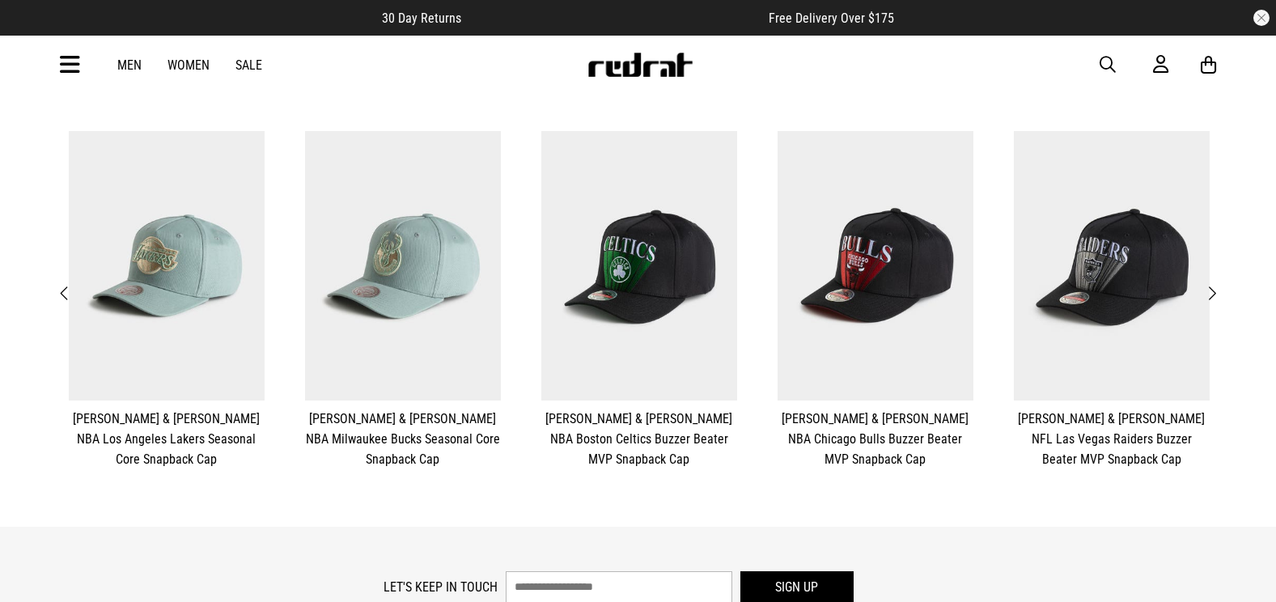
click at [1219, 299] on button "Next" at bounding box center [1212, 293] width 20 height 21
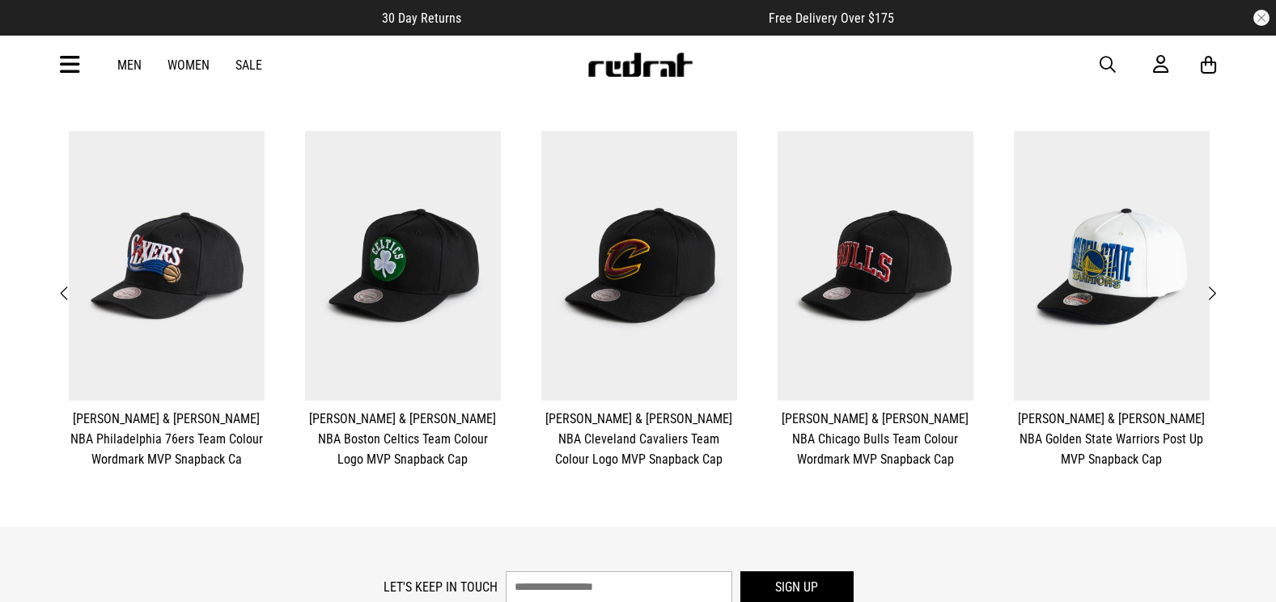
click at [1219, 299] on button "Next" at bounding box center [1212, 293] width 20 height 21
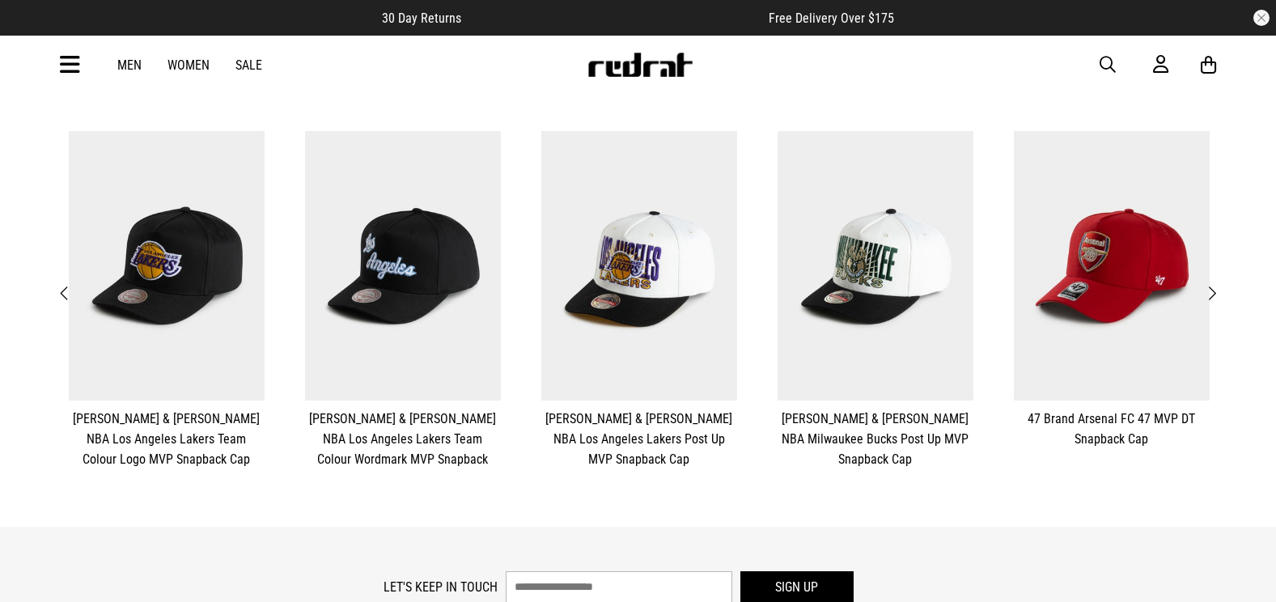
click at [1219, 299] on button "Next" at bounding box center [1212, 293] width 20 height 21
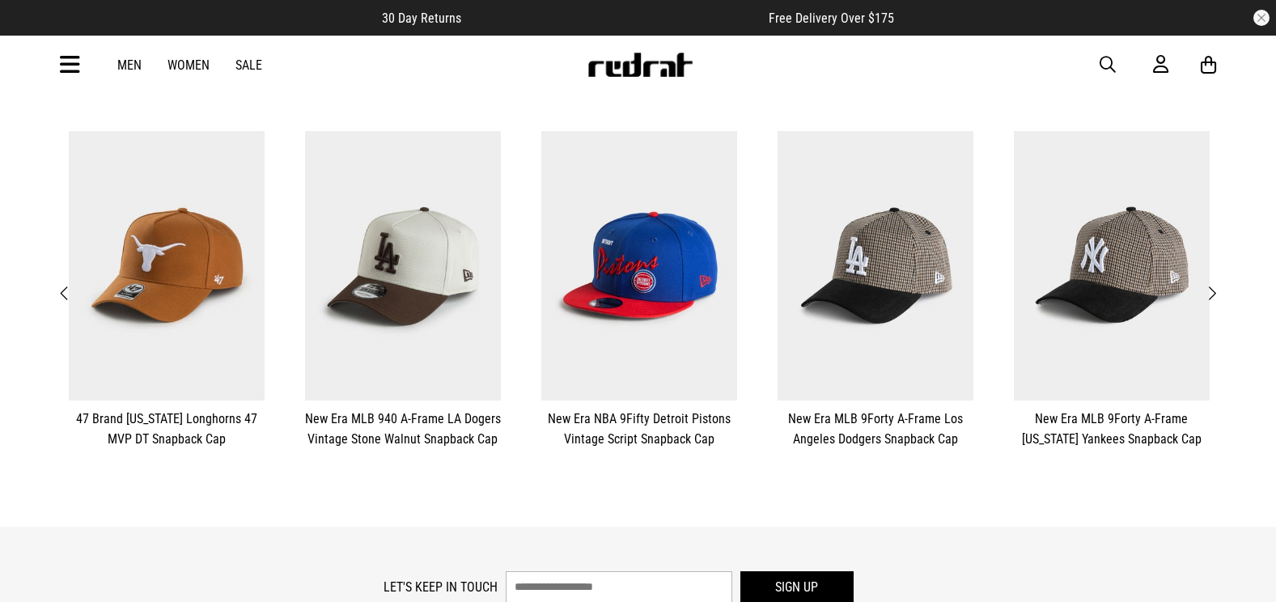
click at [1219, 299] on button "Next" at bounding box center [1212, 293] width 20 height 21
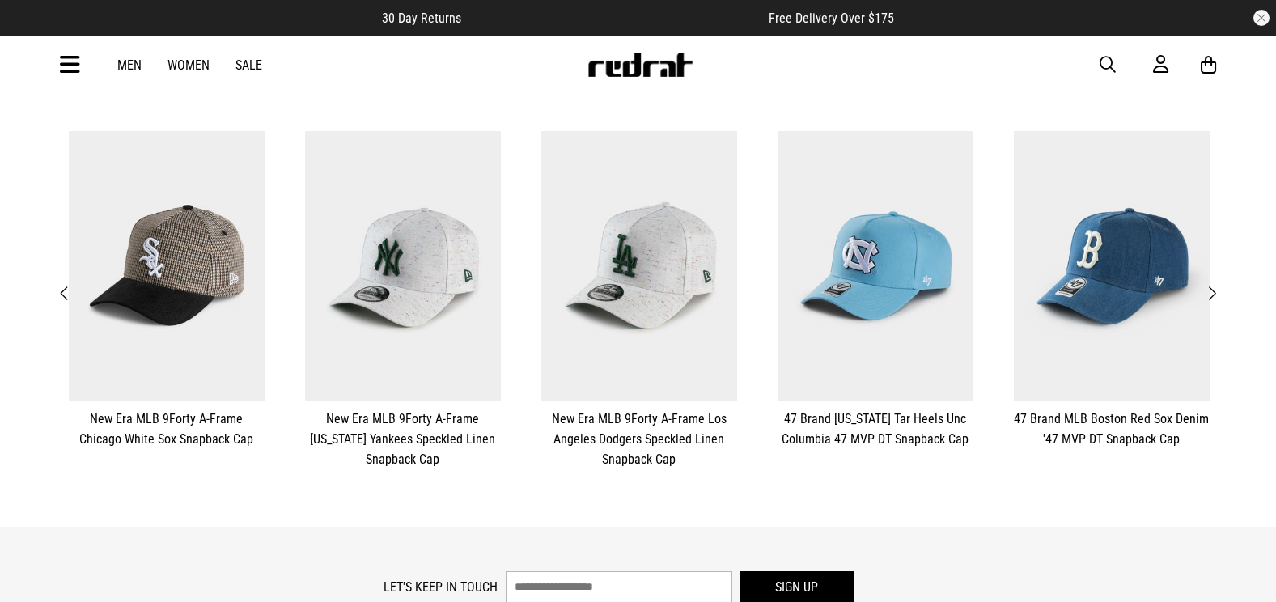
click at [1219, 299] on button "Next" at bounding box center [1212, 293] width 20 height 21
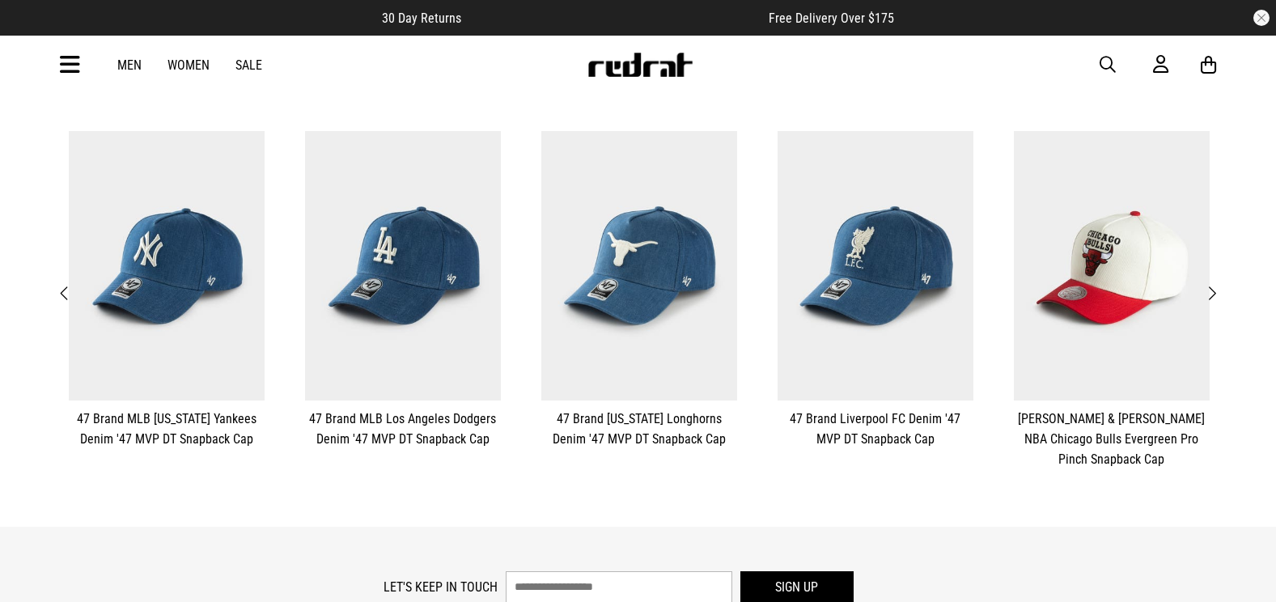
click at [1219, 299] on button "Next" at bounding box center [1212, 293] width 20 height 21
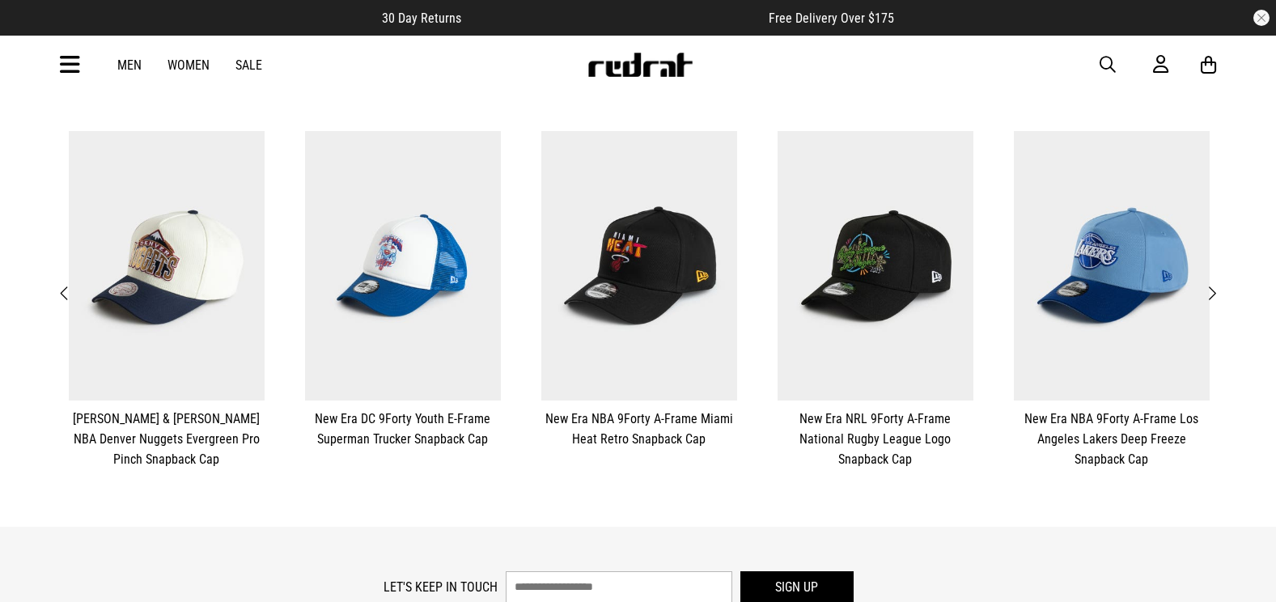
click at [1219, 299] on button "Next" at bounding box center [1212, 293] width 20 height 21
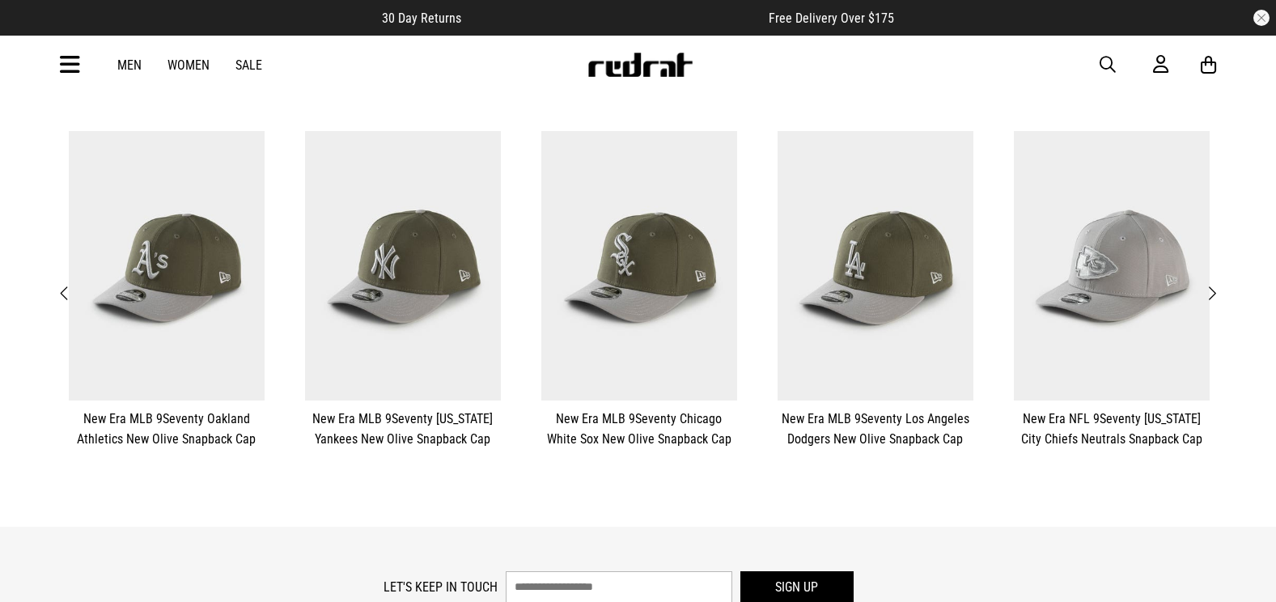
click at [1219, 299] on button "Next" at bounding box center [1212, 293] width 20 height 21
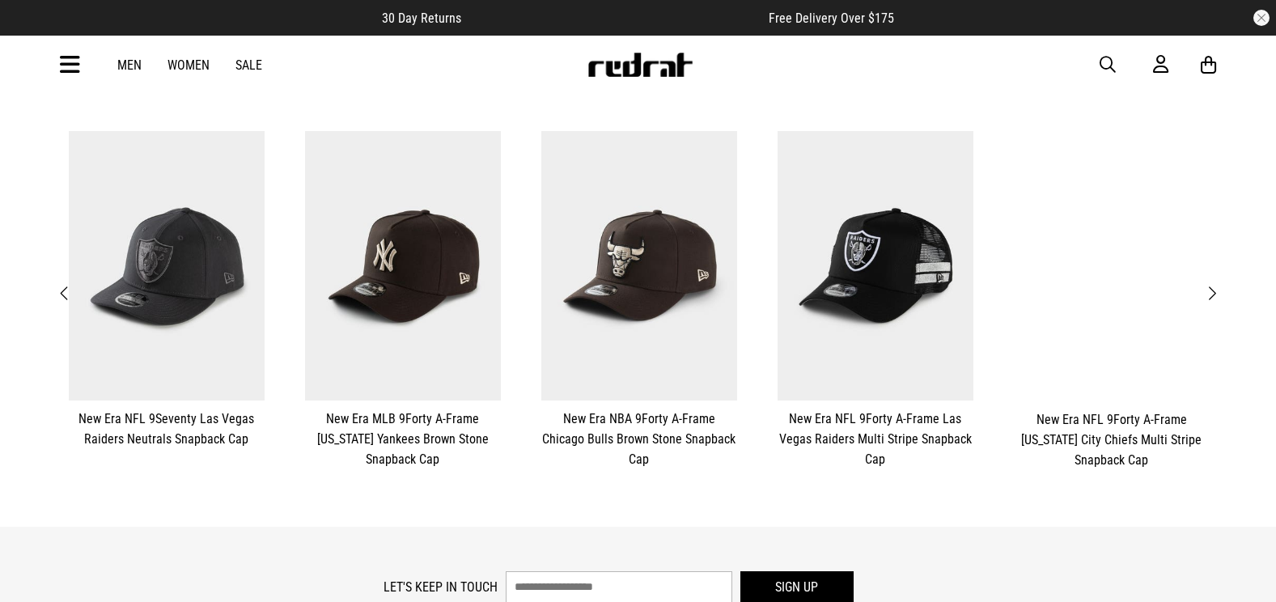
click at [1219, 299] on button "Next" at bounding box center [1212, 293] width 20 height 21
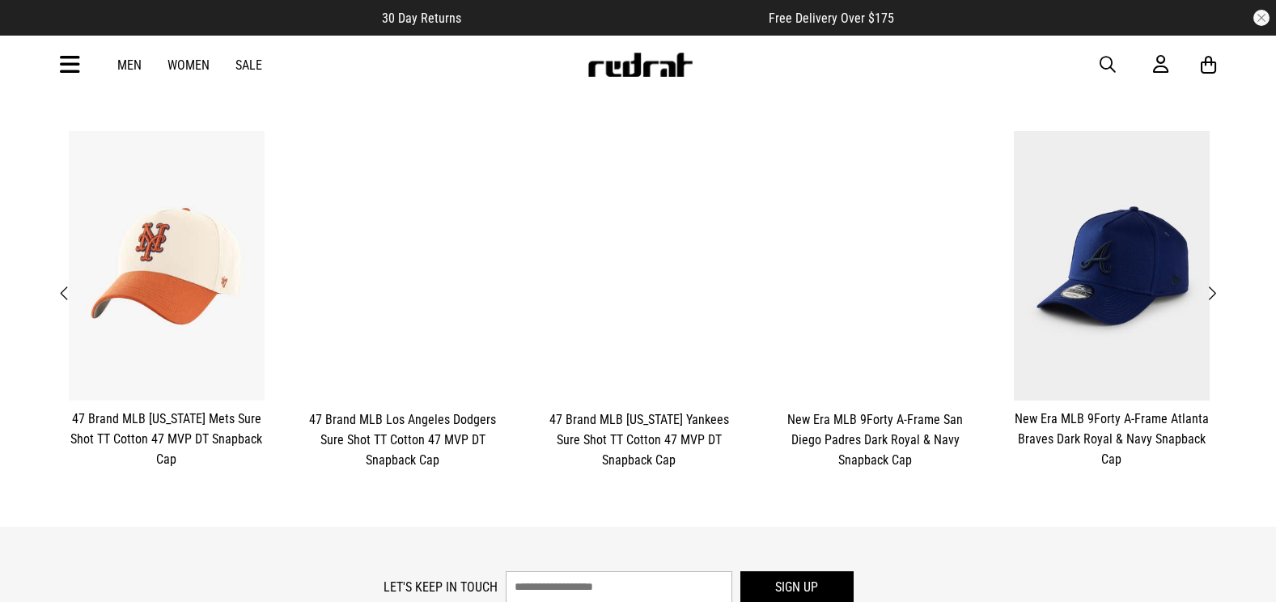
click at [1219, 299] on button "Next" at bounding box center [1212, 293] width 20 height 21
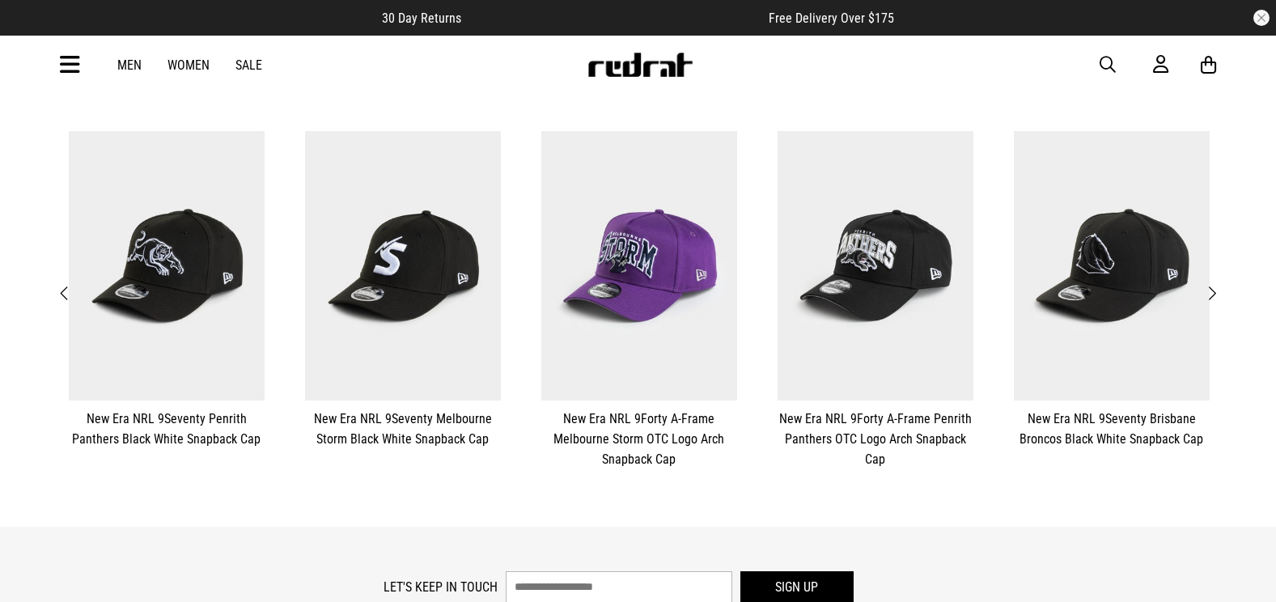
click at [1219, 299] on button "Next" at bounding box center [1212, 293] width 20 height 21
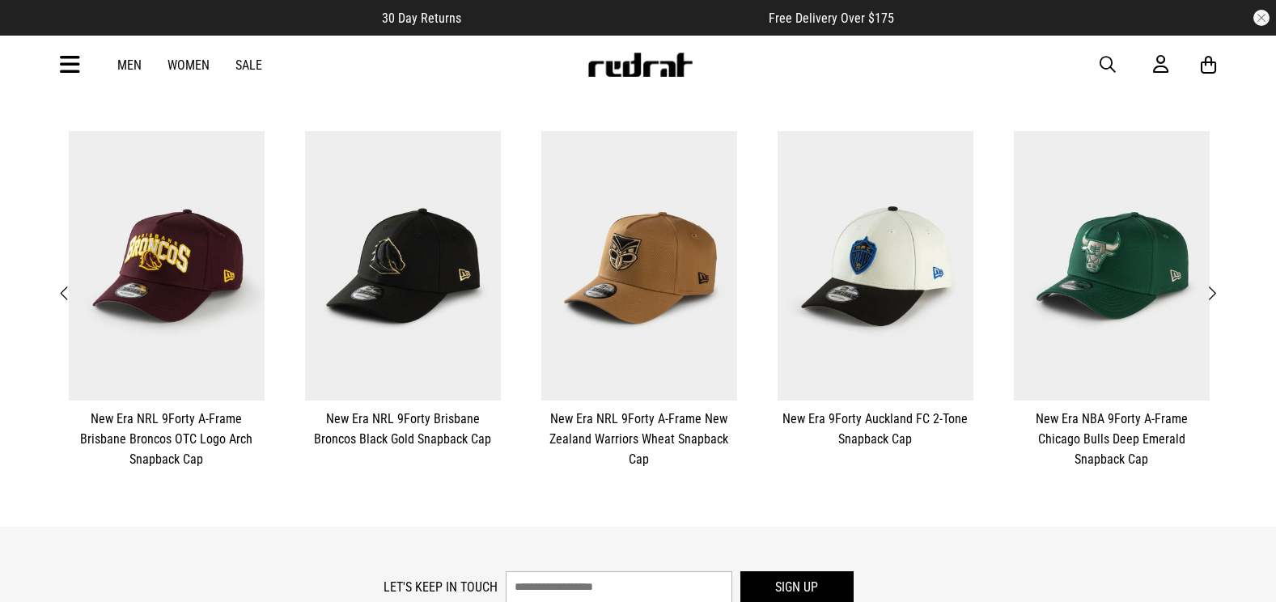
click at [1219, 299] on button "Next" at bounding box center [1212, 293] width 20 height 21
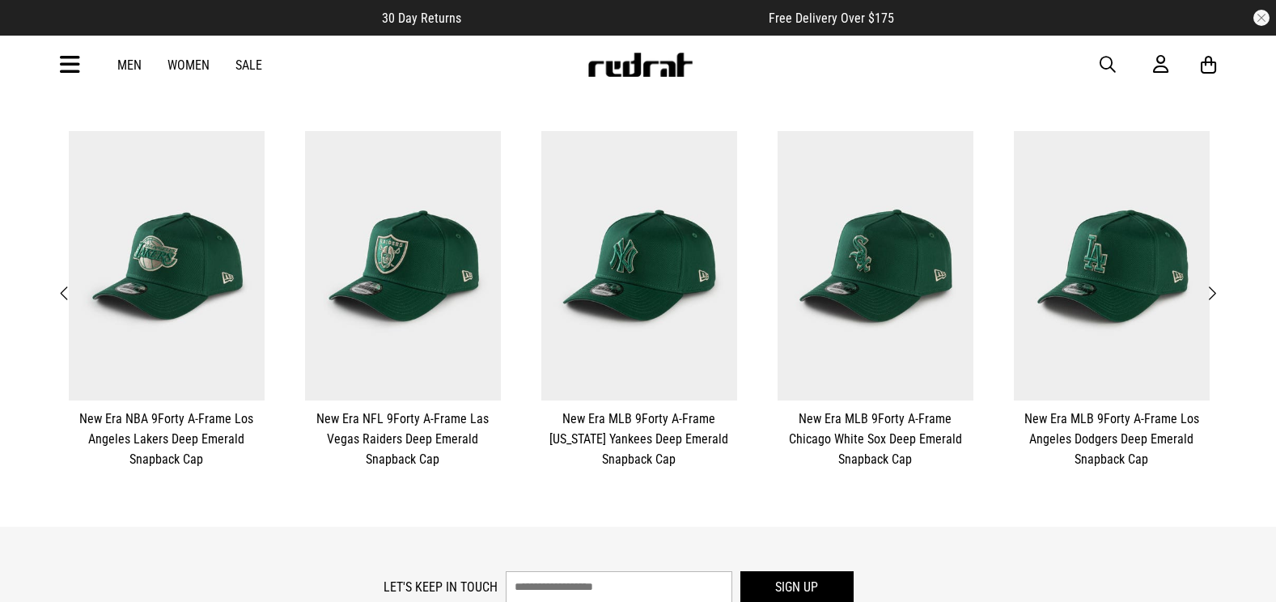
click at [1219, 299] on button "Next" at bounding box center [1212, 293] width 20 height 21
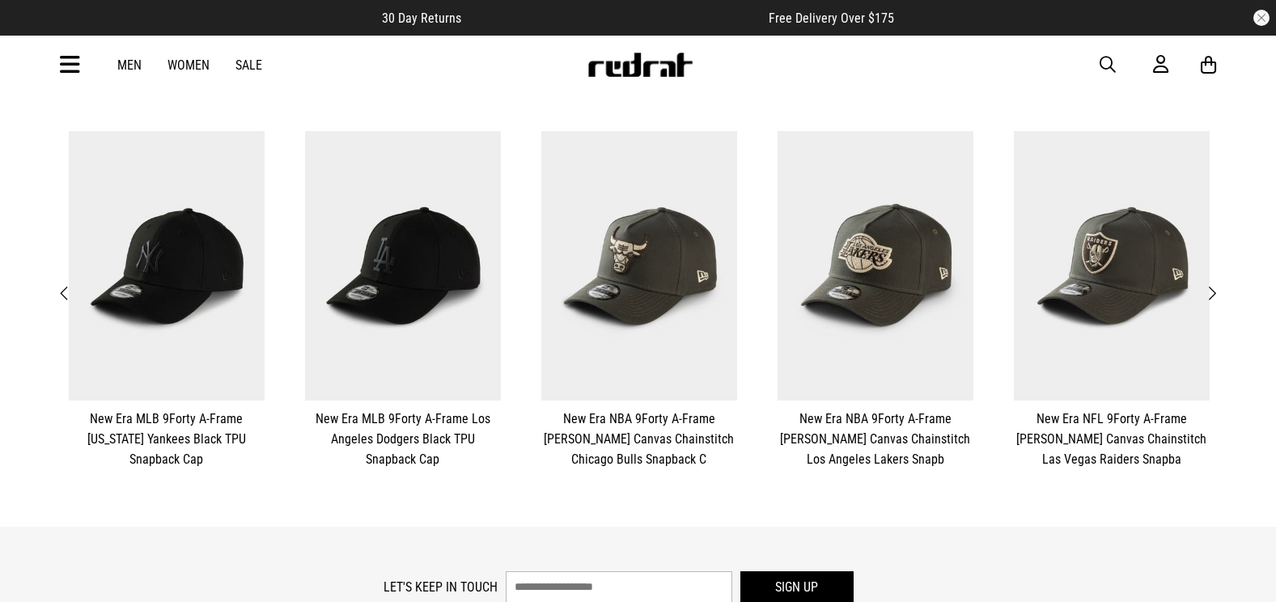
click at [1219, 299] on button "Next" at bounding box center [1212, 293] width 20 height 21
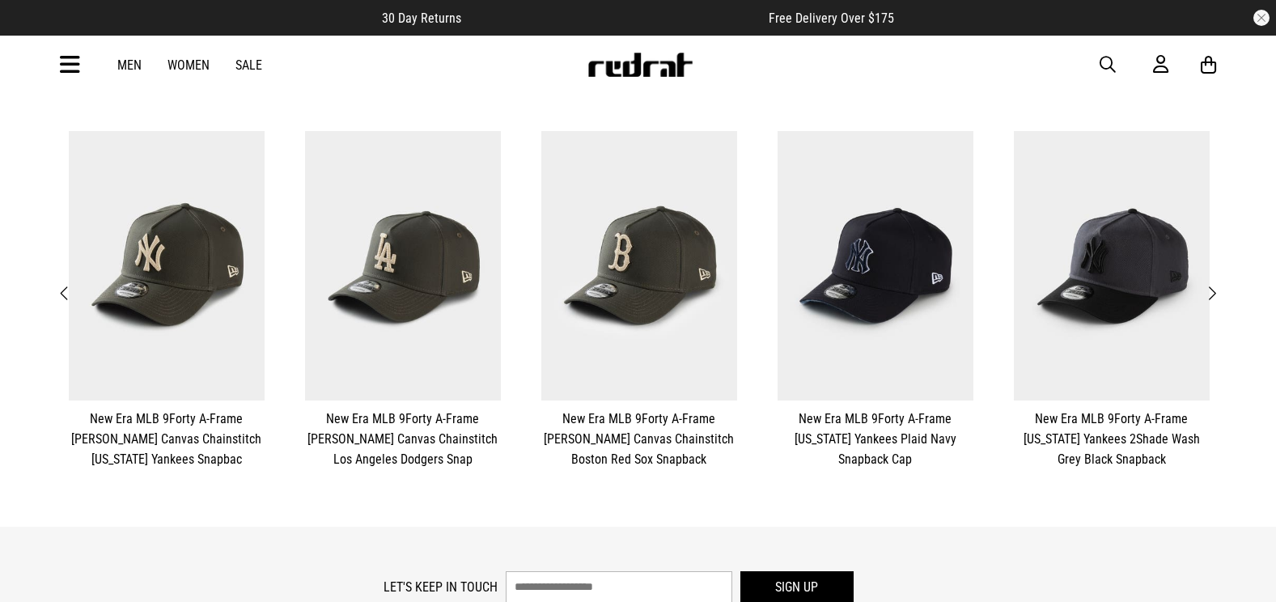
click at [1219, 299] on button "Next" at bounding box center [1212, 293] width 20 height 21
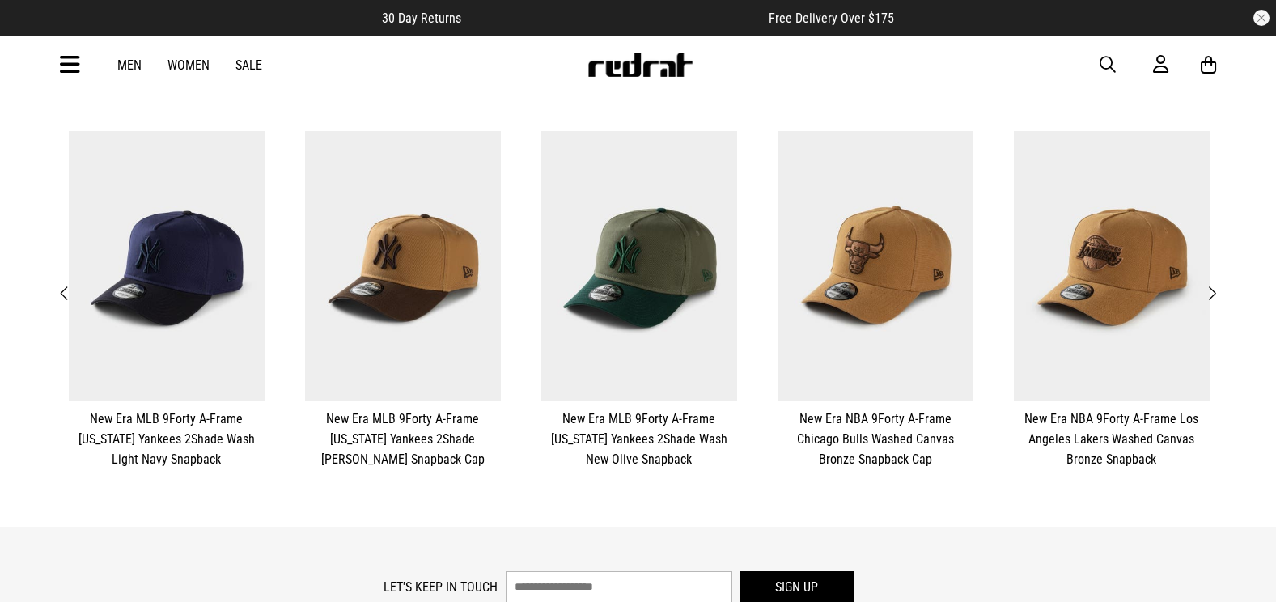
click at [1106, 61] on span "button" at bounding box center [1108, 64] width 16 height 19
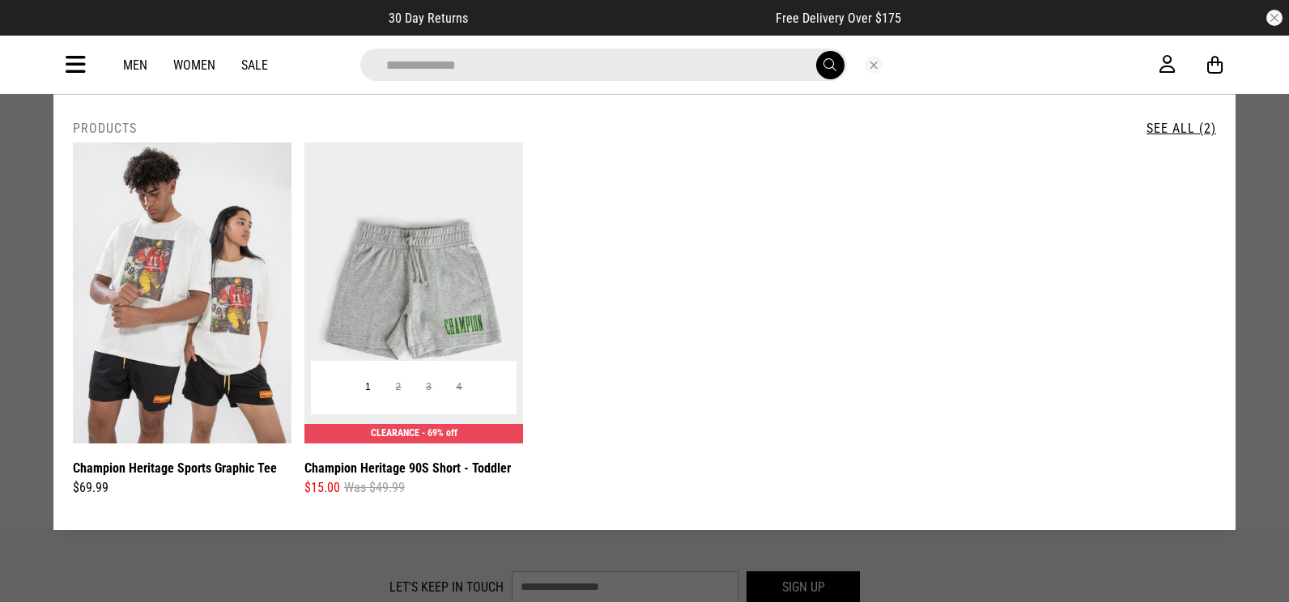
type input "**********"
click at [428, 481] on div "$15.00 Was $49.99" at bounding box center [413, 487] width 219 height 19
click at [428, 476] on link "Champion Heritage 90S Short - Toddler" at bounding box center [407, 468] width 206 height 20
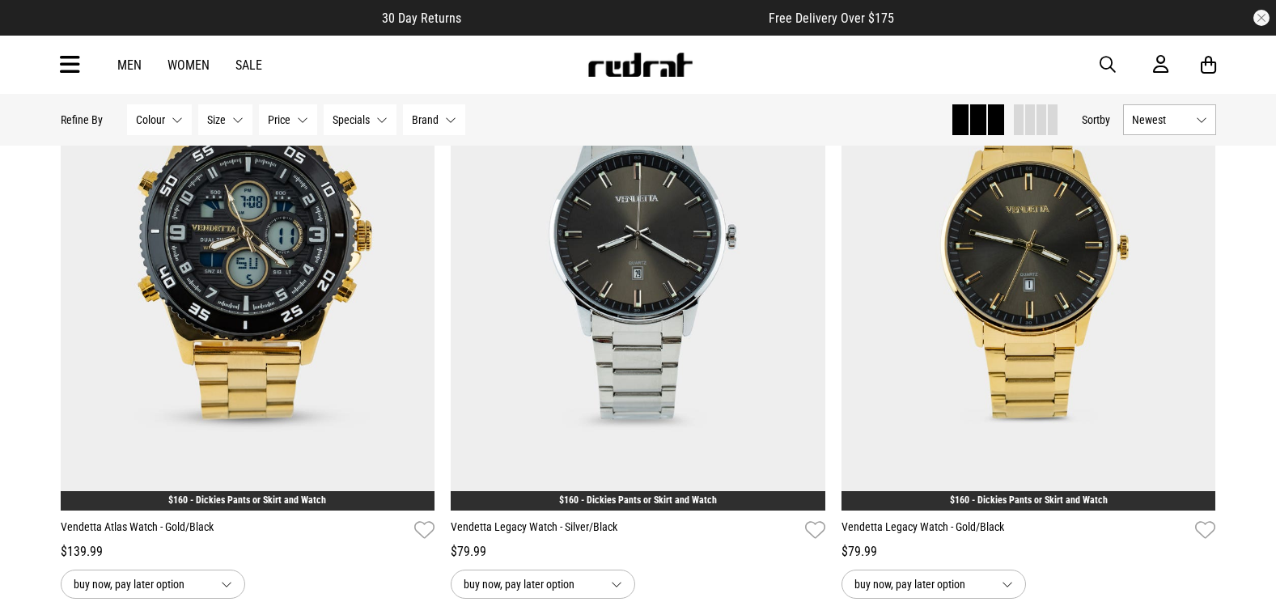
scroll to position [1684, 0]
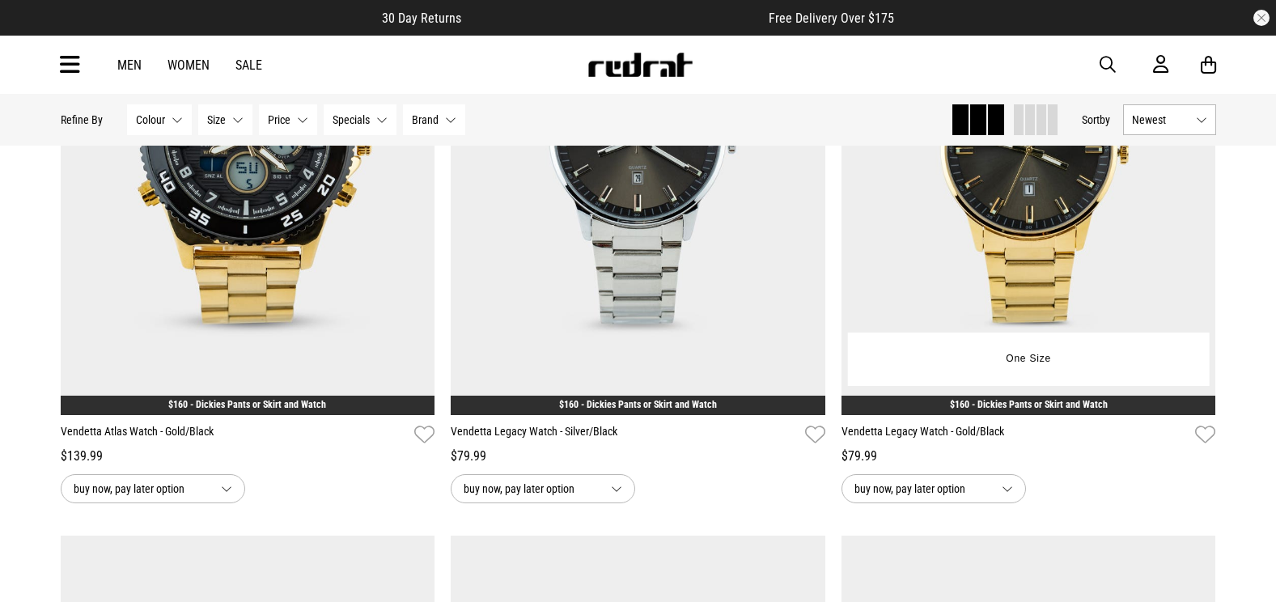
click at [976, 444] on link "Vendetta Legacy Watch - Gold/Black" at bounding box center [1016, 434] width 348 height 23
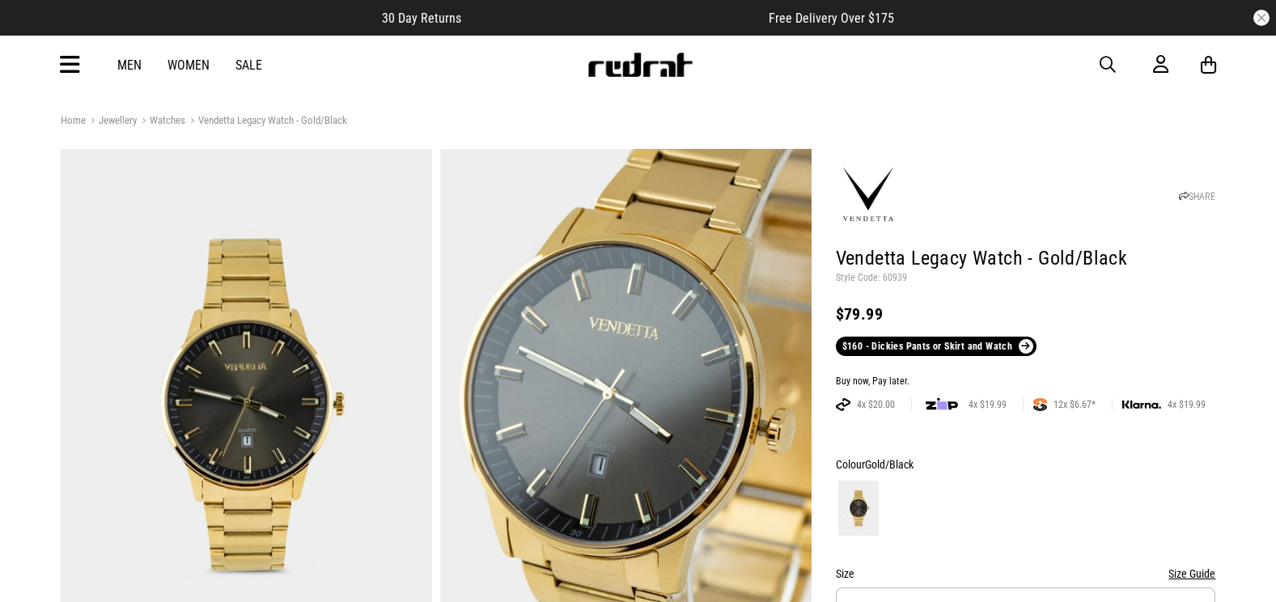
click at [1119, 61] on button "button" at bounding box center [1116, 64] width 32 height 19
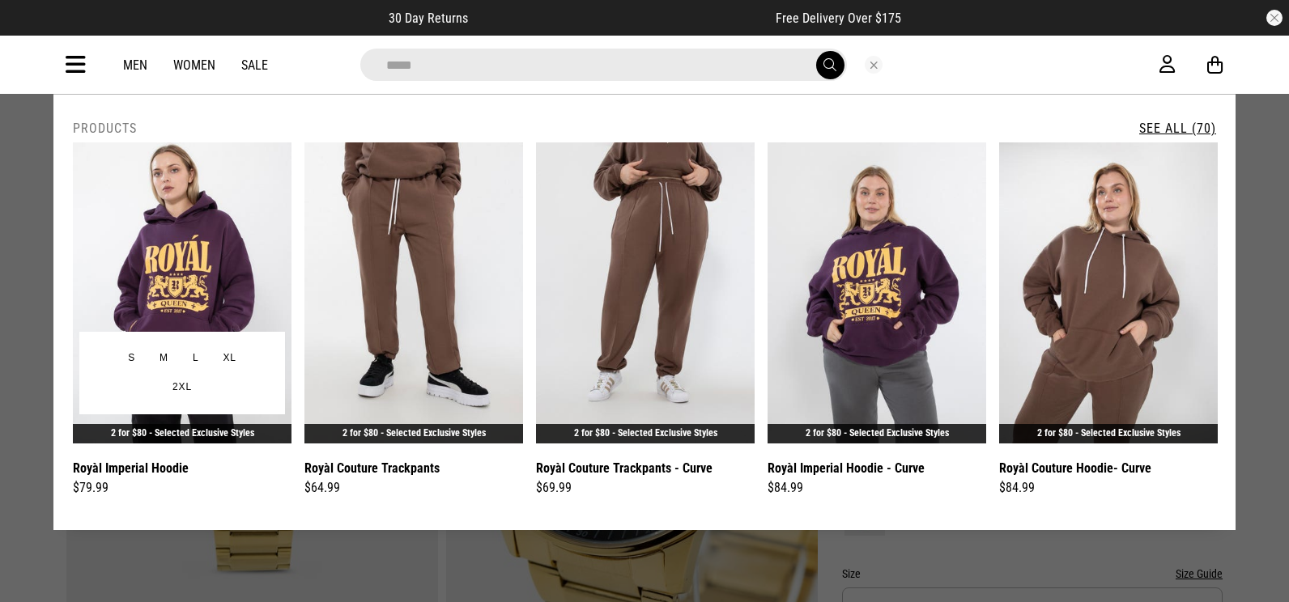
type input "*****"
click at [153, 467] on link "Royàl Imperial Hoodie" at bounding box center [131, 468] width 116 height 20
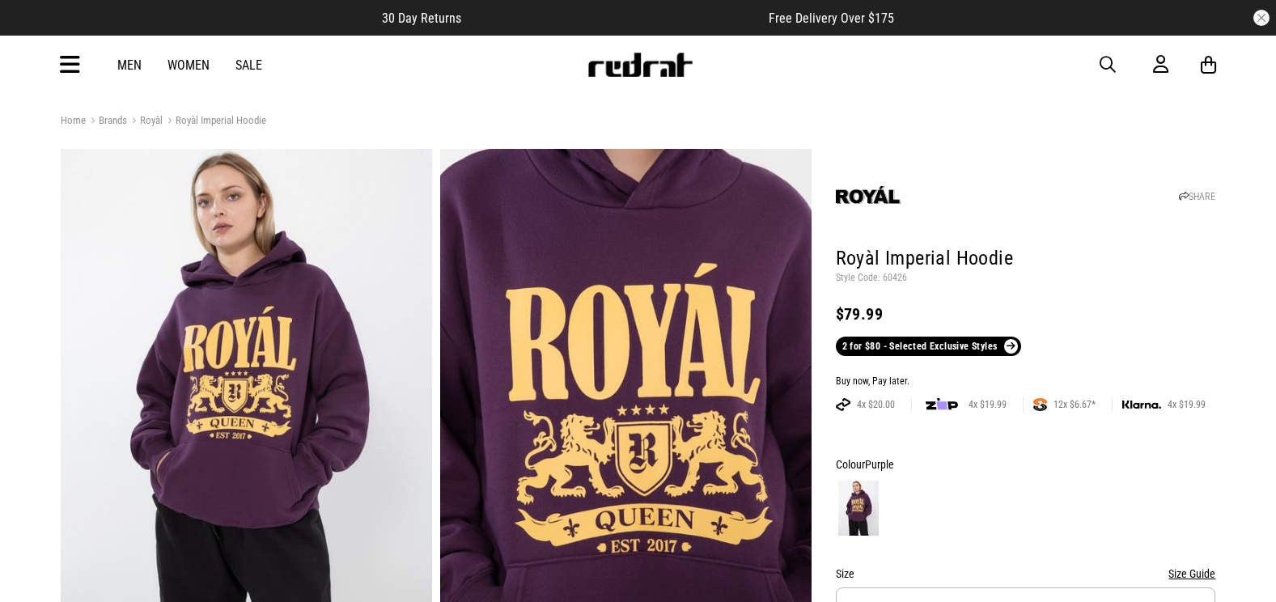
click at [1102, 64] on span "button" at bounding box center [1108, 64] width 16 height 19
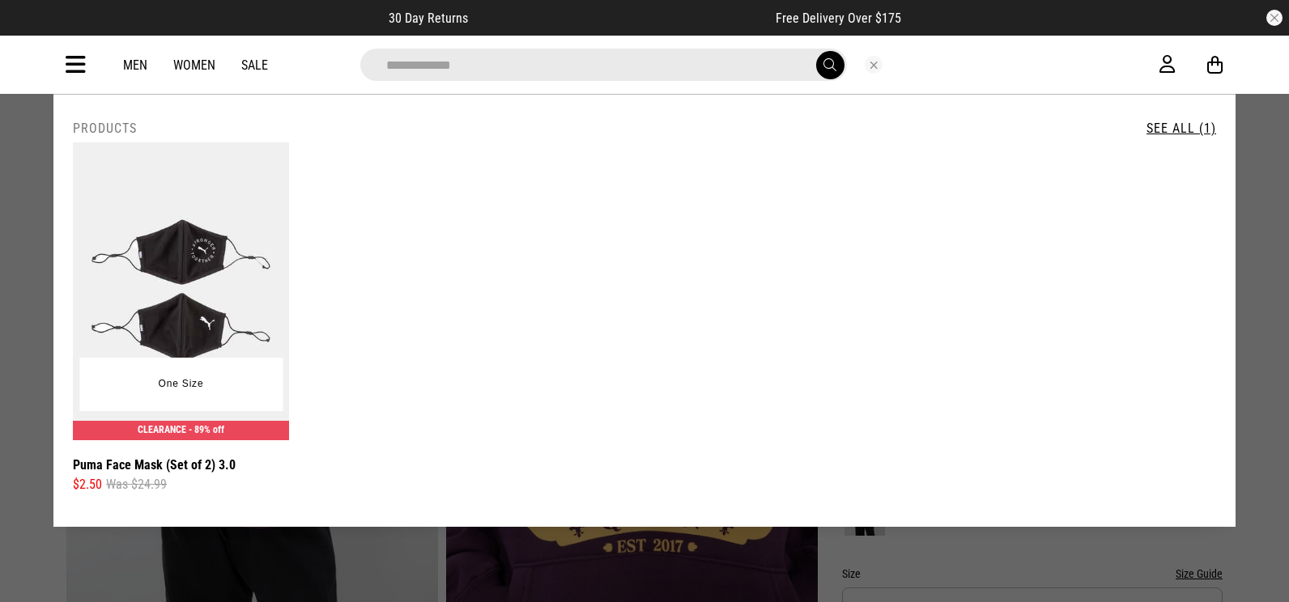
type input "**********"
click at [185, 465] on link "Puma Face Mask (Set of 2) 3.0" at bounding box center [154, 465] width 163 height 20
